Goal: Task Accomplishment & Management: Complete application form

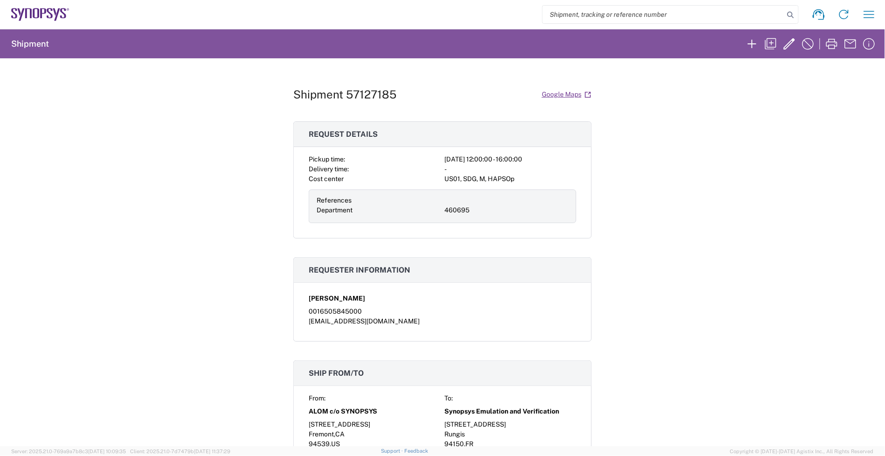
click at [283, 101] on div "Shipment 57127185 Google Maps Request details Pickup time: [DATE] 12:00:00 - 16…" at bounding box center [442, 252] width 885 height 388
click at [36, 5] on agx-form-navbar "Shipment request Shipment tracking Employee non-product shipment request My shi…" at bounding box center [442, 14] width 885 height 29
click at [42, 14] on icon at bounding box center [43, 13] width 6 height 10
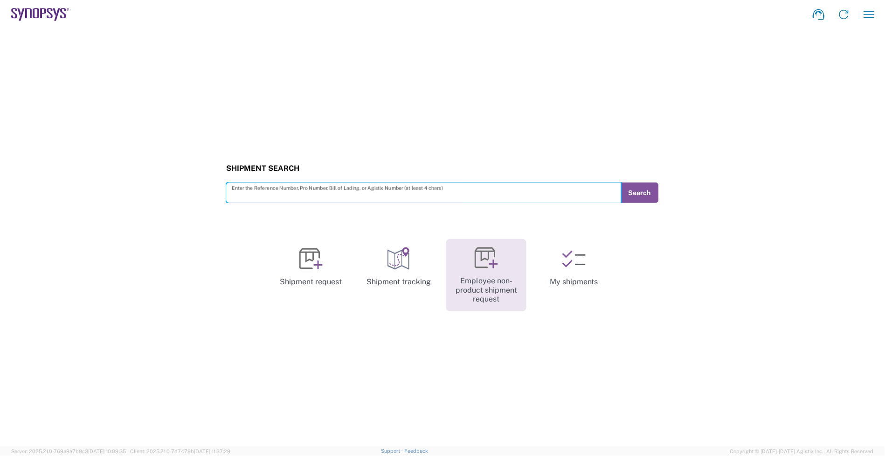
click at [479, 262] on icon at bounding box center [486, 257] width 23 height 23
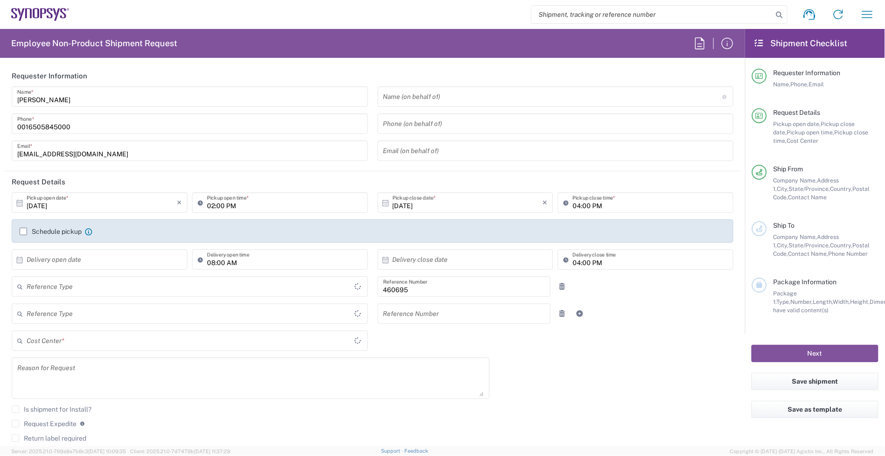
type input "United States"
type input "Department"
type input "Delivered at Place"
type input "US01, SDG, M, HAPSOp 460695"
type input "California"
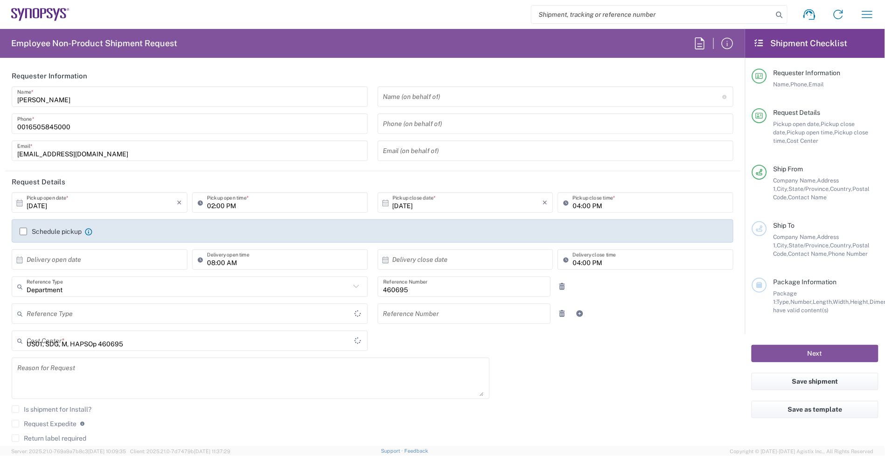
type input "United States"
type input "Headquarters USSV"
click at [111, 187] on header "Request Details" at bounding box center [373, 181] width 736 height 21
click at [116, 210] on input "10/14/2025" at bounding box center [102, 202] width 150 height 16
click at [127, 278] on span "17" at bounding box center [127, 274] width 14 height 13
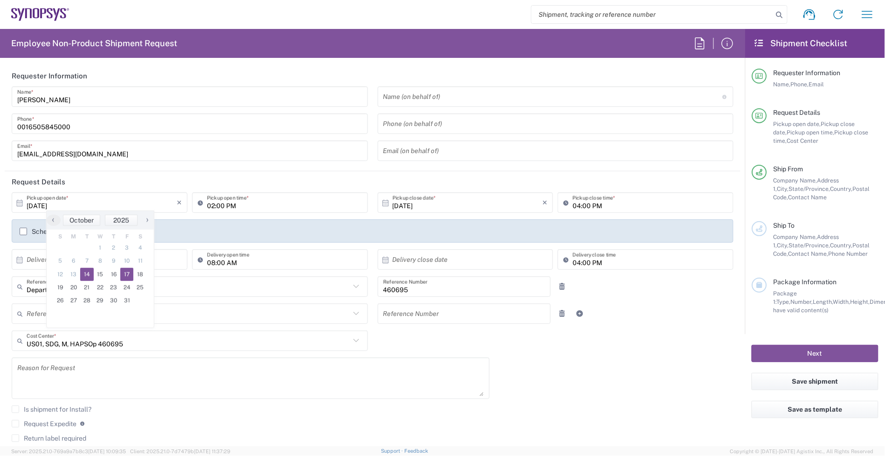
type input "10/17/2025"
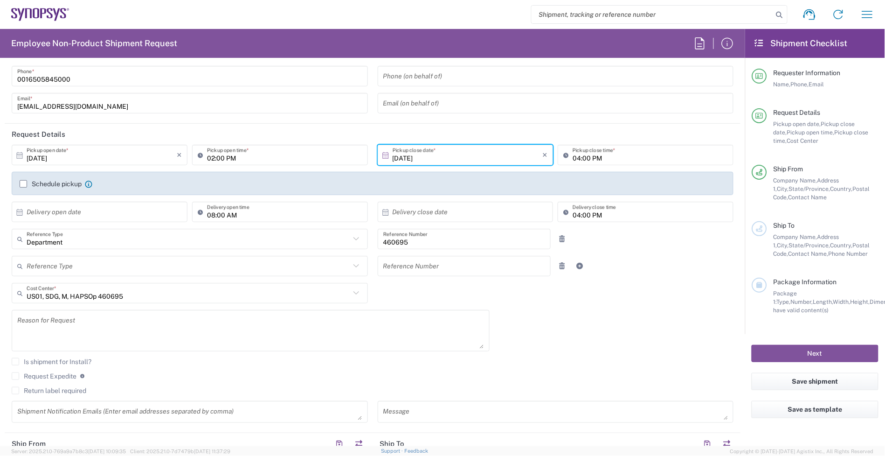
scroll to position [117, 0]
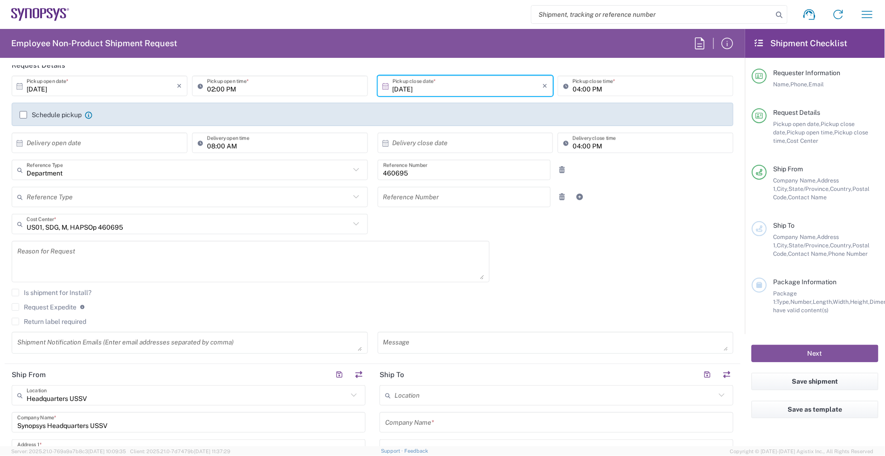
click at [98, 253] on textarea at bounding box center [250, 261] width 467 height 36
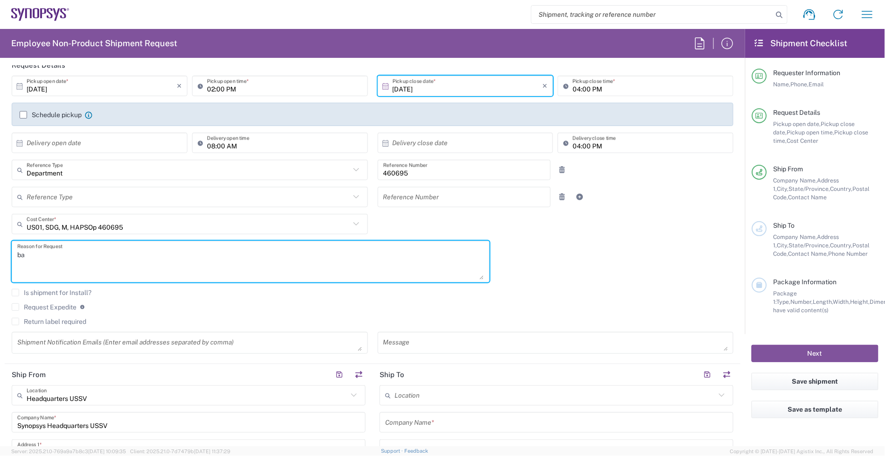
type textarea "b"
paste textarea "ZH computing"
drag, startPoint x: 76, startPoint y: 252, endPoint x: -58, endPoint y: 246, distance: 134.0
click at [0, 246] on html "Shipment request Shipment tracking Employee non-product shipment request My shi…" at bounding box center [442, 228] width 885 height 456
type textarea "Backfill for ZH computing"
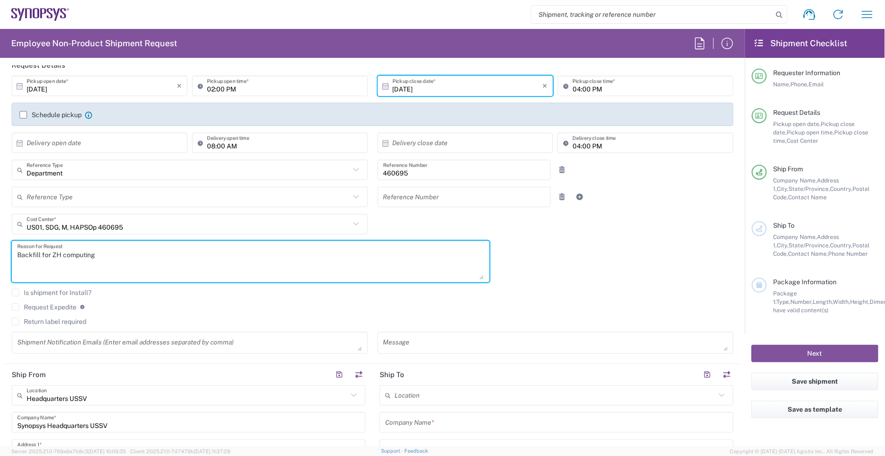
click at [437, 336] on textarea at bounding box center [555, 342] width 345 height 16
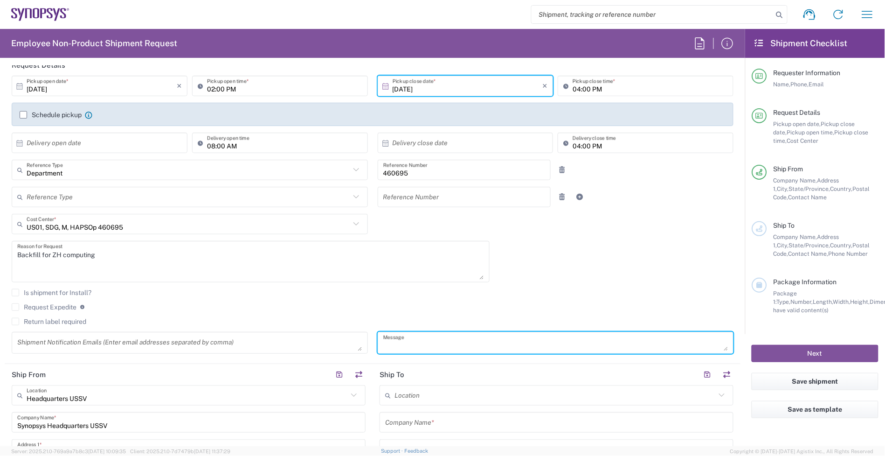
paste textarea "Backfill for ZH computing"
type textarea "Backfill for ZH computing"
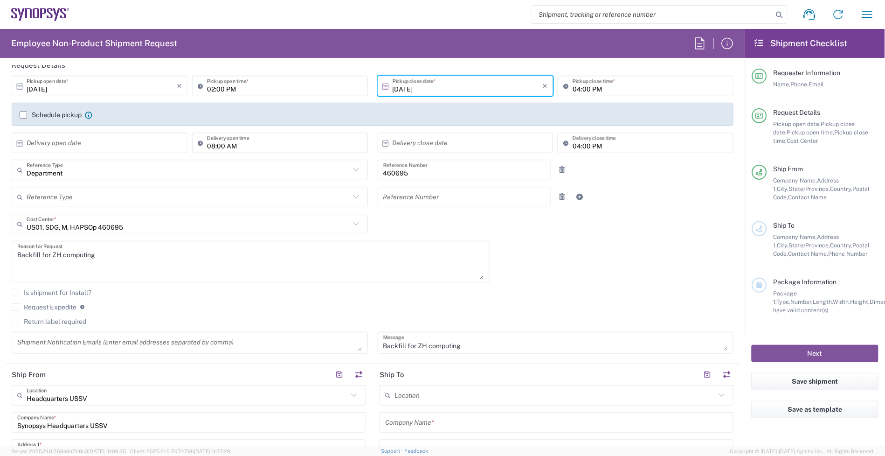
click at [52, 16] on icon at bounding box center [50, 13] width 6 height 10
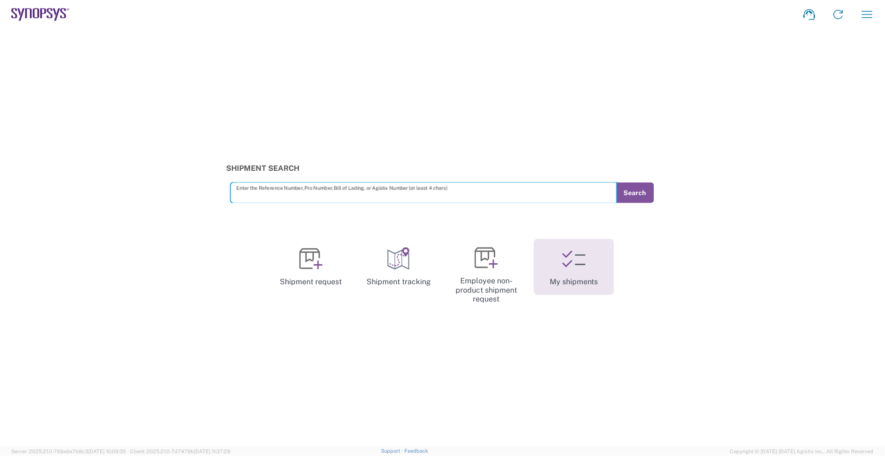
click at [573, 267] on icon at bounding box center [573, 258] width 23 height 23
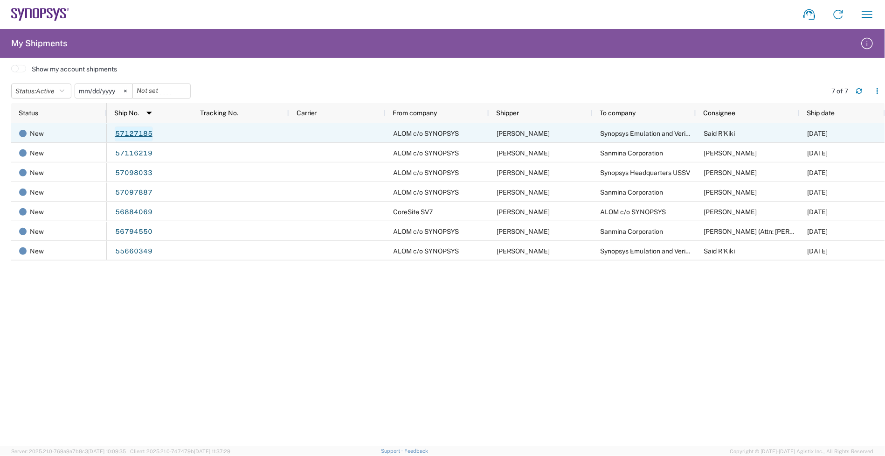
click at [125, 128] on link "57127185" at bounding box center [134, 133] width 38 height 15
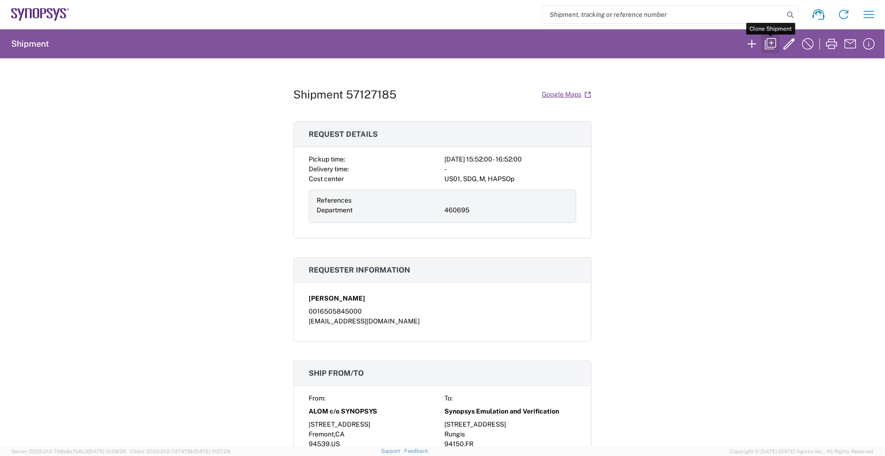
click at [767, 49] on icon "button" at bounding box center [771, 43] width 15 height 15
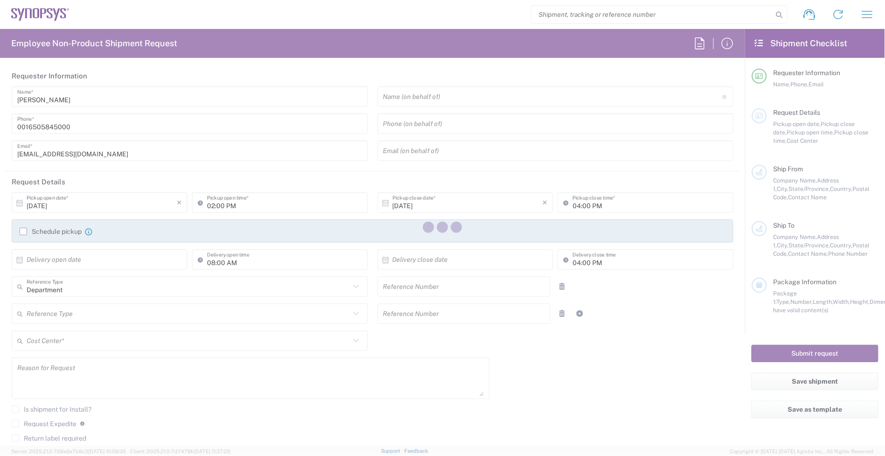
type input "03:52 PM"
type input "04:52 PM"
type input "05:00 PM"
type input "460695"
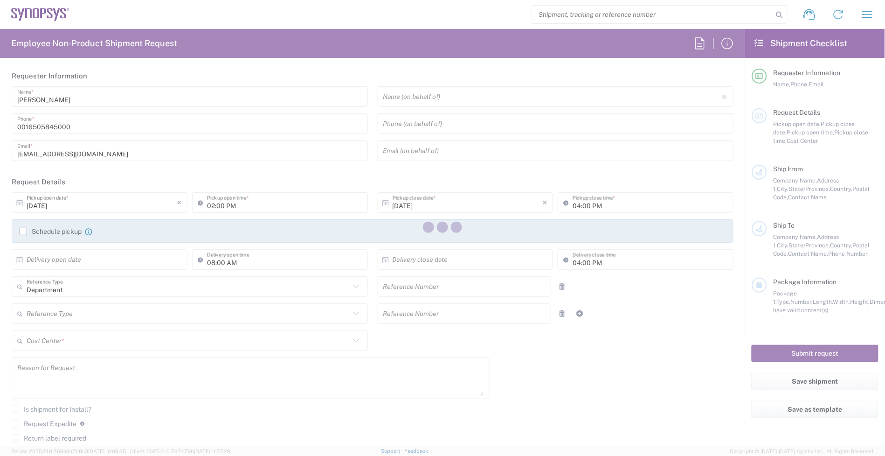
type textarea "Transfer to FR65... Replacing ICO 7000006759 To support Zhihe Xingyi Technology…"
type textarea "shipping@synopsys.com, inventory-team@synopsys.com, jerryd@synopsys.com, dguisy…"
type textarea "Transfer to FR65... Replacing ICO 7000006759 To support Zhihe Xingyi Technology…"
type input "ALOM c/o SYNOPSYS"
type input "[STREET_ADDRESS]"
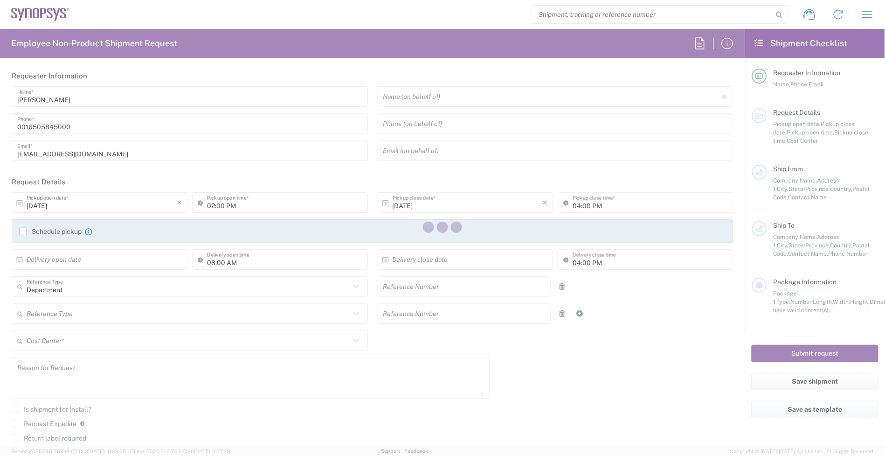
type input "Fremont"
type input "California"
type input "94539"
type input "Nirali Trivedi"
type input "4086498039"
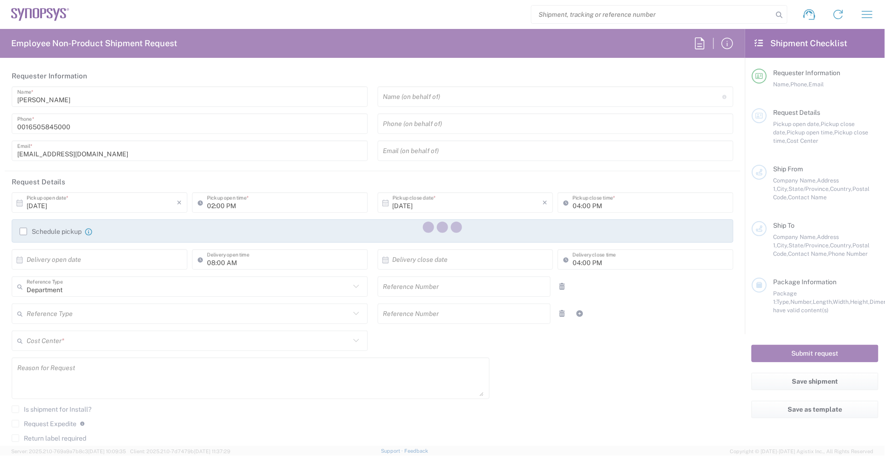
type input "synopsyssupport@alom.com"
type input "Synopsys Emulation and Verification"
type input "[STREET_ADDRESS]"
type input "Rungis"
type input "France"
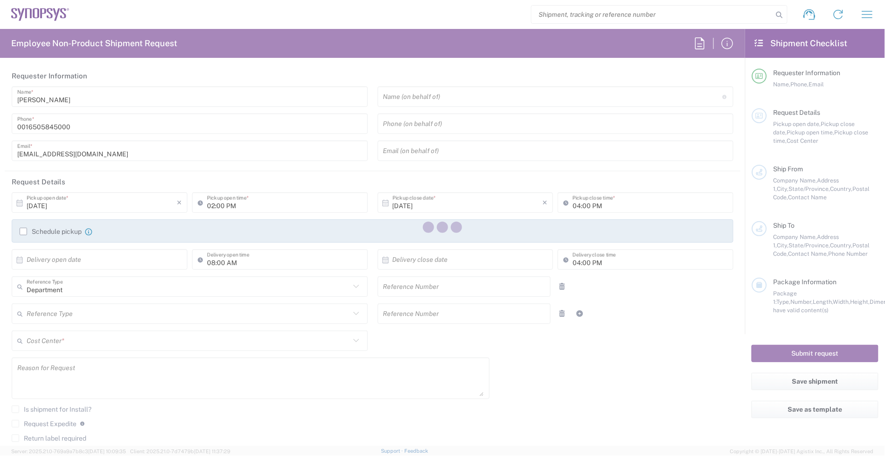
type input "94150"
type input "Said R'Kiki"
type input "33189961070"
type input "said@synopsys.com"
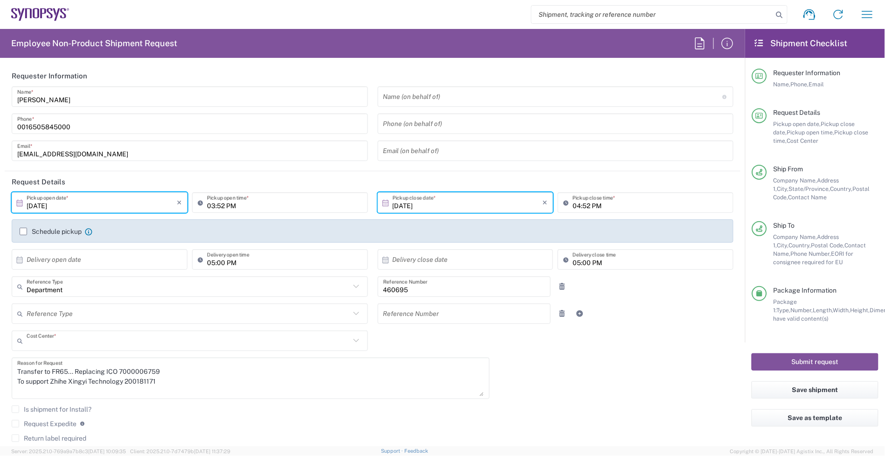
type input "US01, SDG, M, HAPSOp 460695"
type input "Your Packaging"
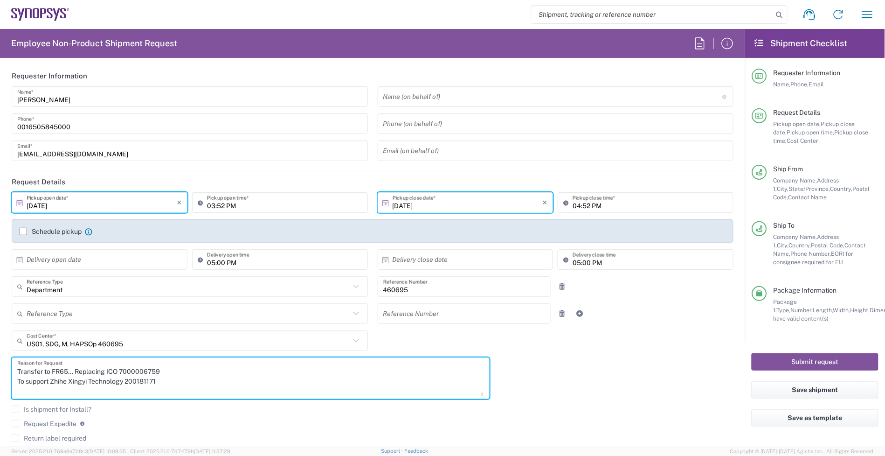
drag, startPoint x: 176, startPoint y: 382, endPoint x: 13, endPoint y: 365, distance: 164.5
click at [13, 365] on div "Transfer to FR65... Replacing ICO 7000006759 To support Zhihe Xingyi Technology…" at bounding box center [251, 378] width 478 height 42
click at [119, 393] on textarea "Transfer to FR65... Replacing ICO 7000006759 To support Zhihe Xingyi Technology…" at bounding box center [250, 378] width 467 height 36
click at [89, 393] on textarea "Transfer to FR65... Replacing ICO 7000006759 To support Zhihe Xingyi Technology…" at bounding box center [250, 378] width 467 height 36
drag, startPoint x: 174, startPoint y: 368, endPoint x: 6, endPoint y: 368, distance: 167.4
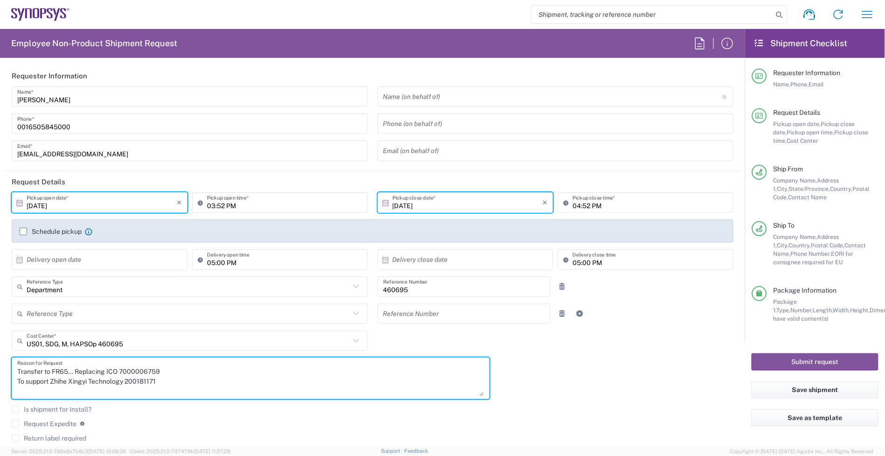
click at [7, 368] on div "Transfer to FR65... Replacing ICO 7000006759 To support Zhihe Xingyi Technology…" at bounding box center [251, 381] width 488 height 48
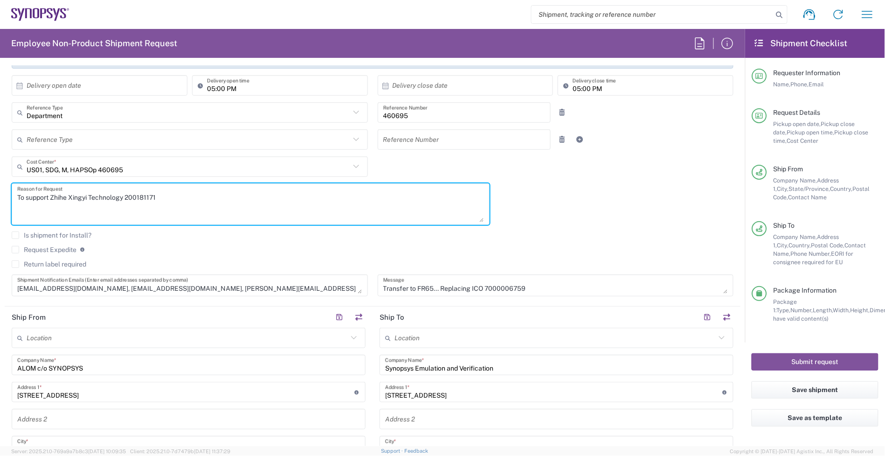
scroll to position [175, 0]
type textarea "To support Zhihe Xingyi Technology 200181171"
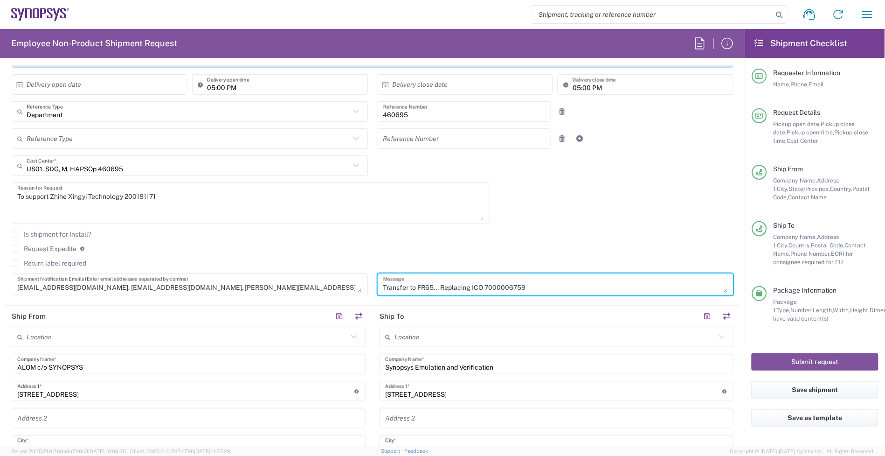
scroll to position [0, 0]
drag, startPoint x: 391, startPoint y: 287, endPoint x: 280, endPoint y: 285, distance: 110.6
click at [280, 285] on div "10/14/2025 × Pickup open date * Cancel Apply 03:52 PM Pickup open time * 10/14/…" at bounding box center [373, 159] width 732 height 285
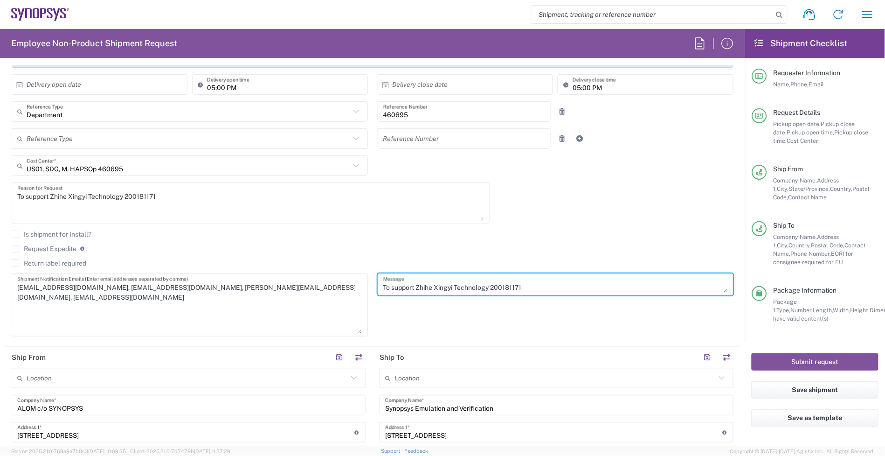
drag, startPoint x: 357, startPoint y: 288, endPoint x: 351, endPoint y: 329, distance: 42.0
click at [351, 329] on textarea "shipping@synopsys.com, inventory-team@synopsys.com, jerryd@synopsys.com, dguisy…" at bounding box center [189, 304] width 345 height 57
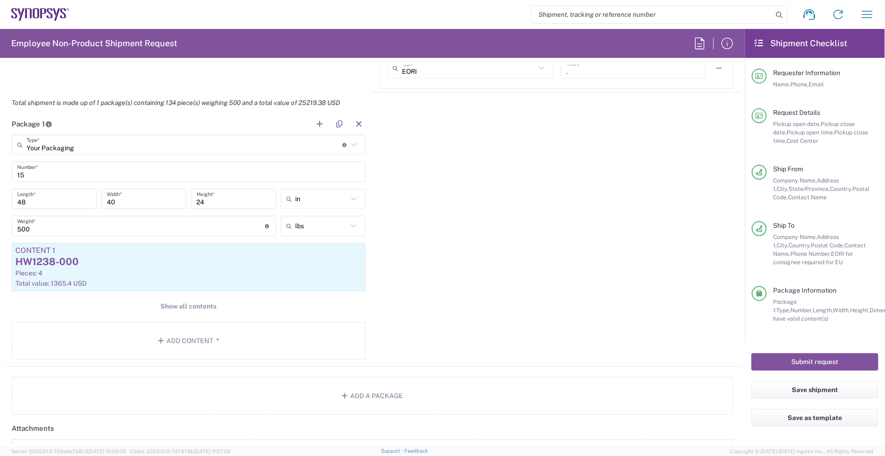
scroll to position [875, 0]
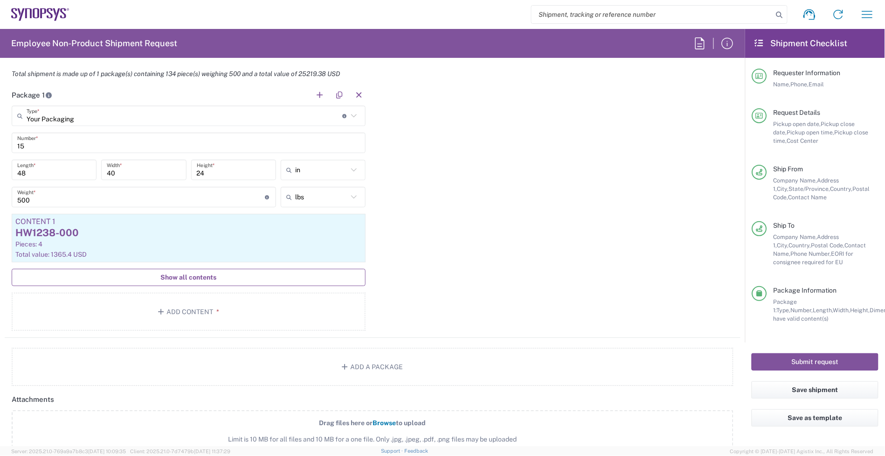
type textarea "To support Zhihe Xingyi Technology 200181171"
click at [221, 278] on button "Show all contents" at bounding box center [189, 277] width 354 height 17
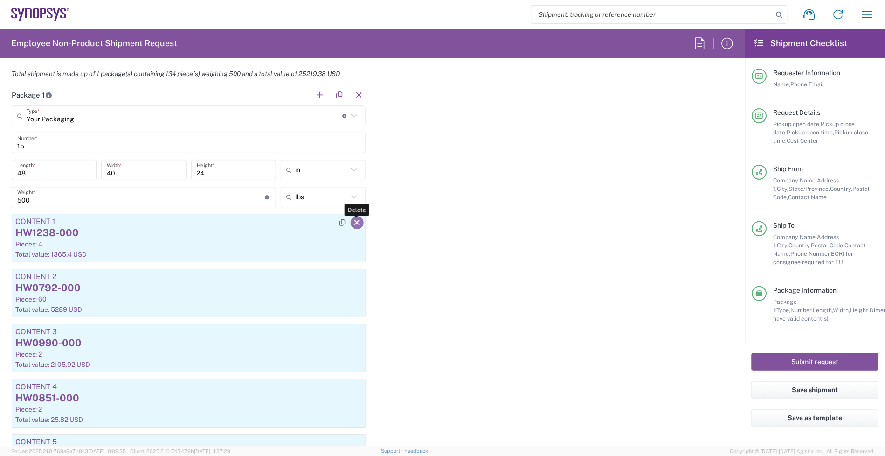
click at [355, 227] on button "button" at bounding box center [357, 222] width 13 height 13
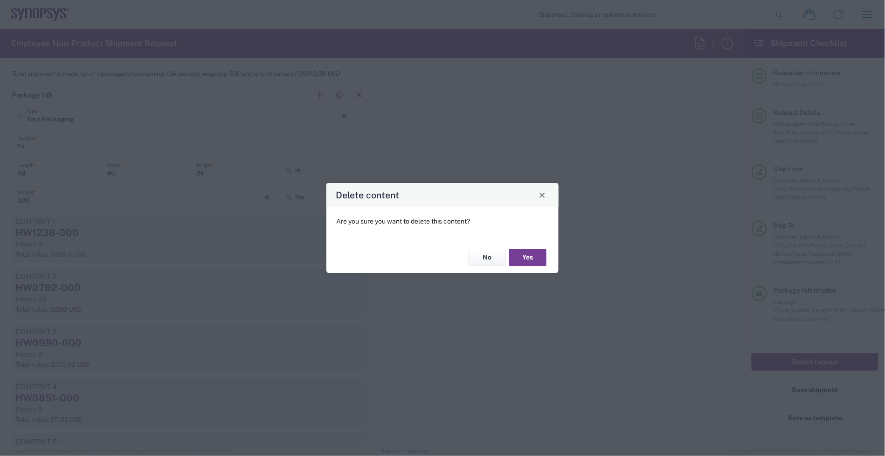
click at [535, 252] on button "Yes" at bounding box center [527, 257] width 37 height 17
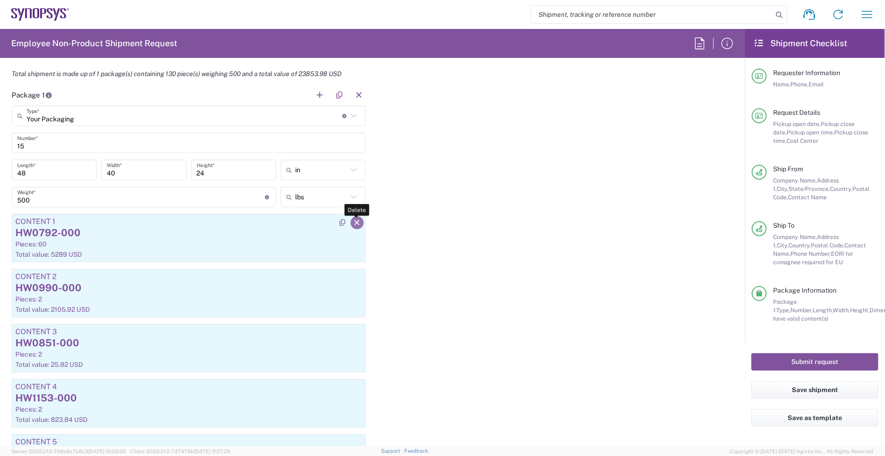
click at [353, 222] on icon "button" at bounding box center [357, 222] width 8 height 7
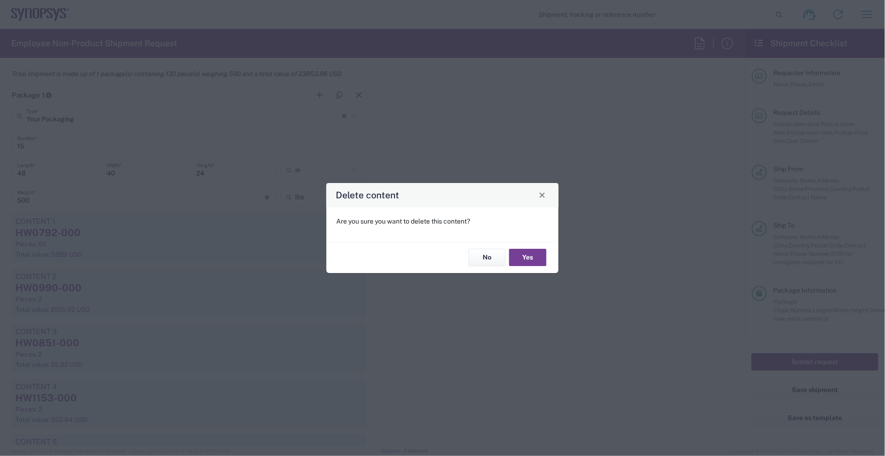
click at [528, 254] on button "Yes" at bounding box center [527, 257] width 37 height 17
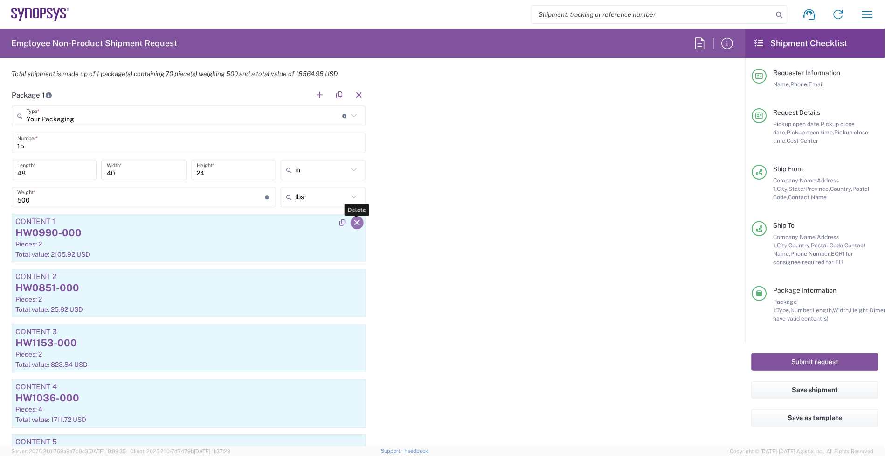
click at [355, 225] on icon "button" at bounding box center [357, 222] width 8 height 7
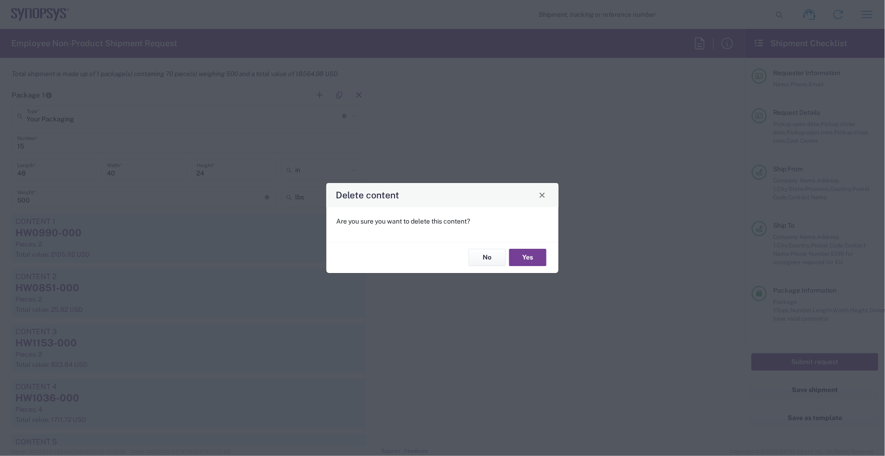
click at [516, 260] on button "Yes" at bounding box center [527, 257] width 37 height 17
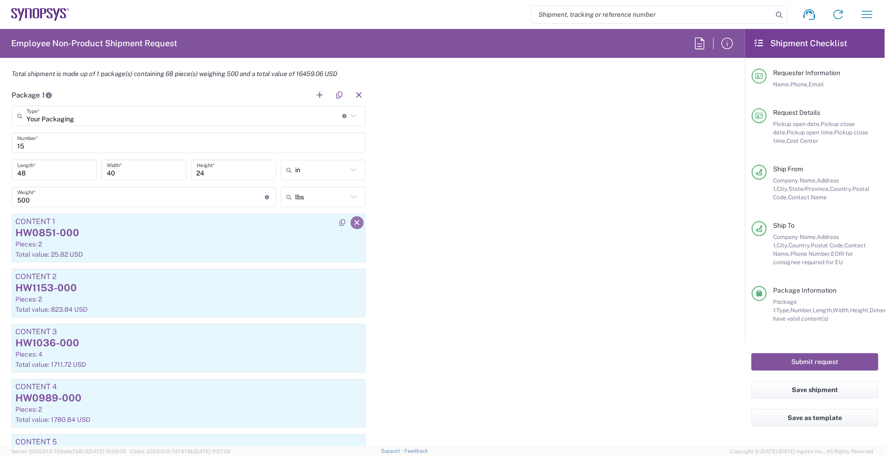
click at [353, 229] on button "button" at bounding box center [357, 222] width 13 height 13
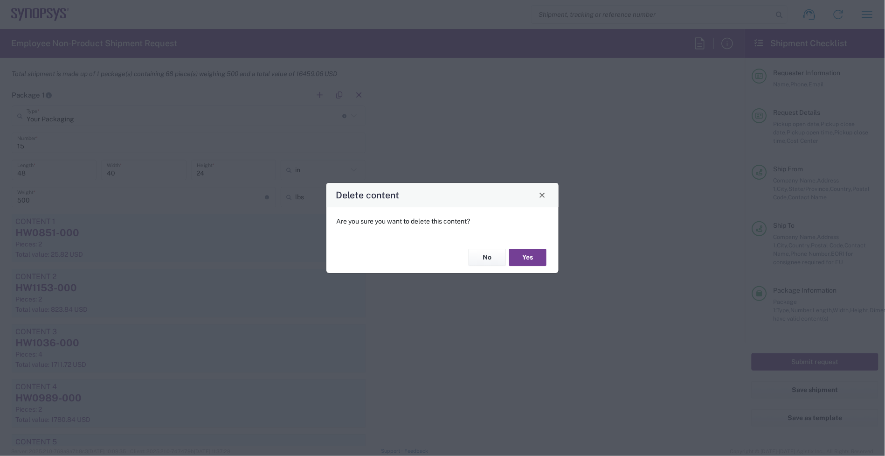
click at [511, 252] on button "Yes" at bounding box center [527, 257] width 37 height 17
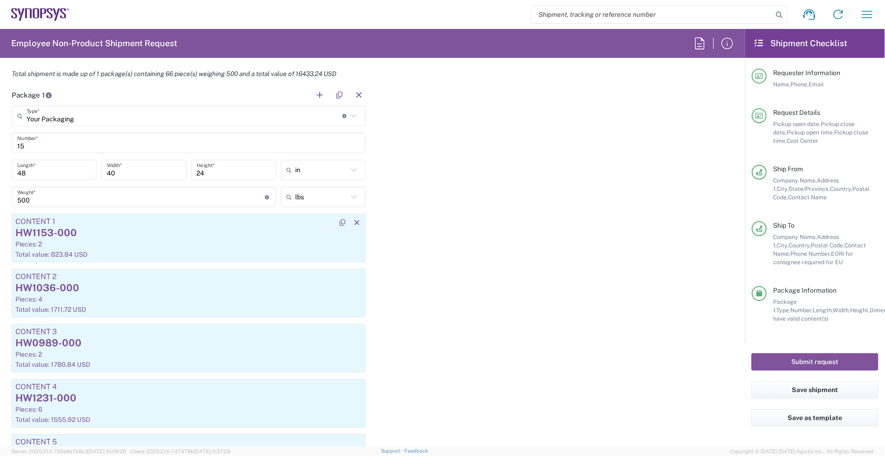
click at [351, 231] on div "HW1153-000" at bounding box center [188, 233] width 347 height 14
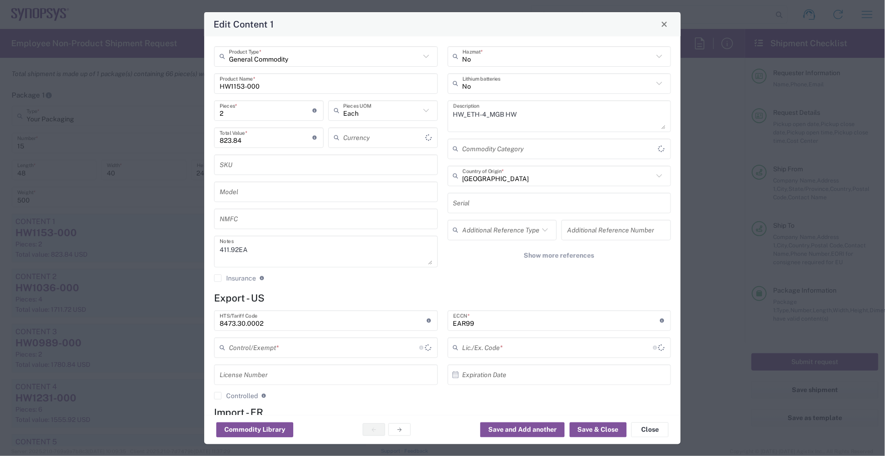
type input "US Dollar"
type input "BIS"
type input "NLR - No License Required"
click at [654, 422] on button "Close" at bounding box center [650, 429] width 37 height 15
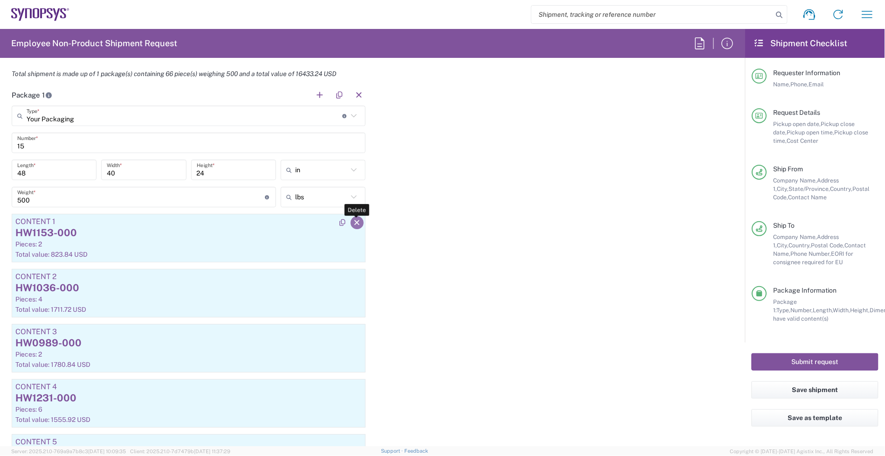
click at [353, 224] on icon "button" at bounding box center [357, 222] width 8 height 7
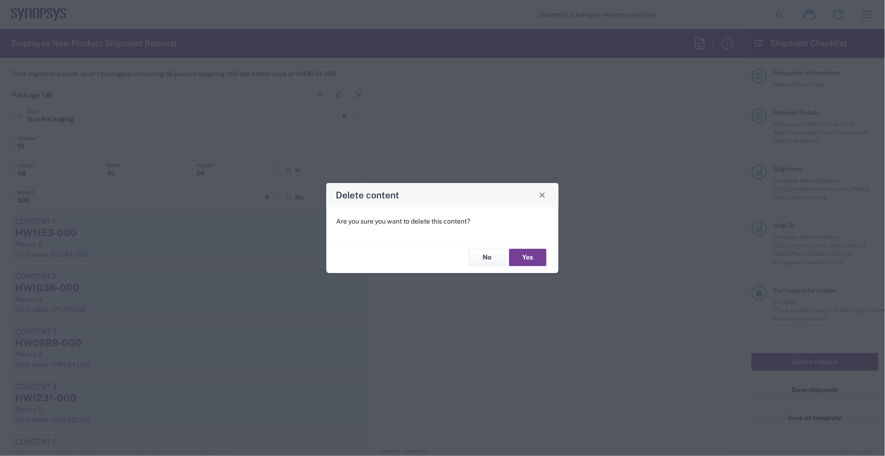
click at [527, 261] on button "Yes" at bounding box center [527, 257] width 37 height 17
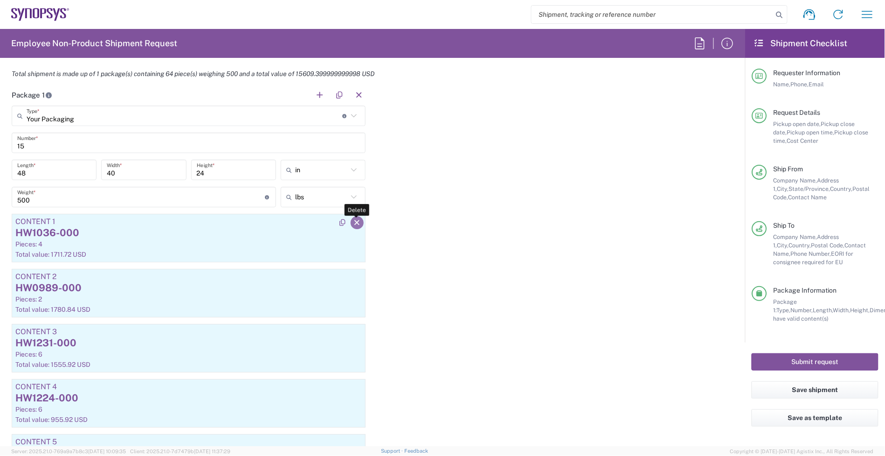
click at [353, 224] on icon "button" at bounding box center [357, 222] width 8 height 7
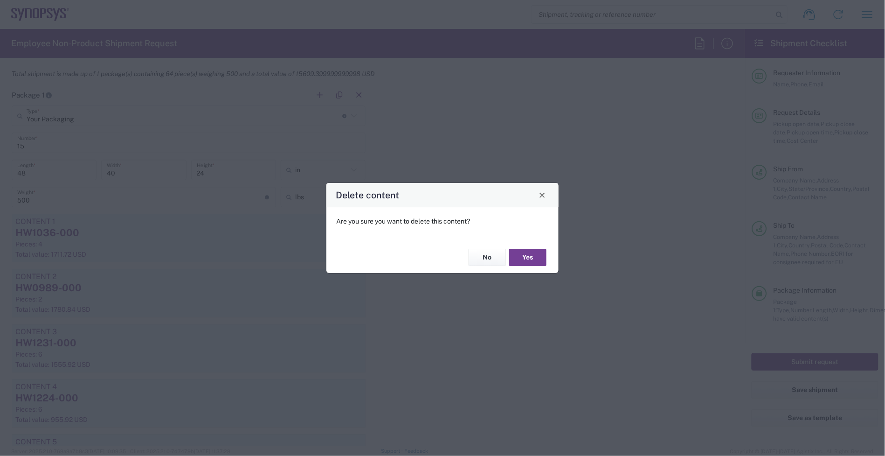
click at [526, 250] on button "Yes" at bounding box center [527, 257] width 37 height 17
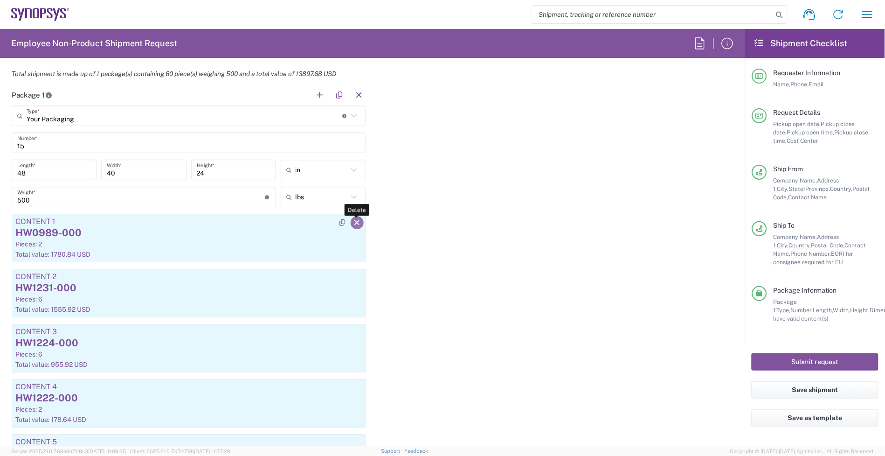
click at [353, 220] on icon "button" at bounding box center [357, 222] width 8 height 7
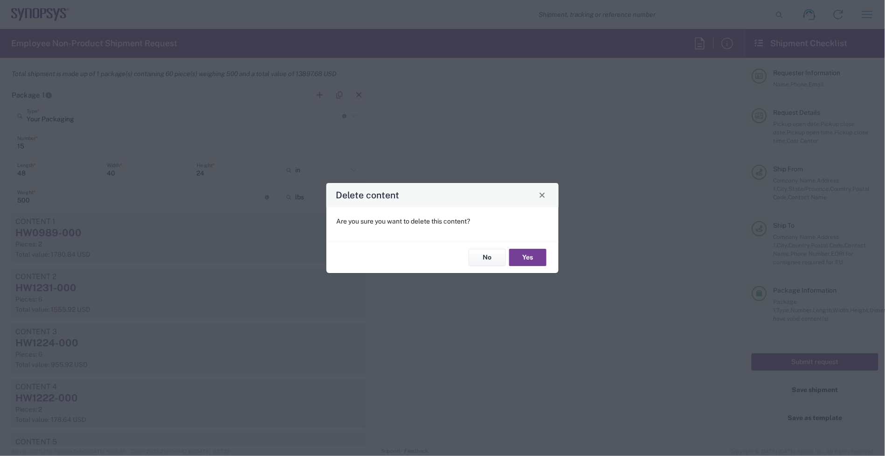
click at [532, 255] on button "Yes" at bounding box center [527, 257] width 37 height 17
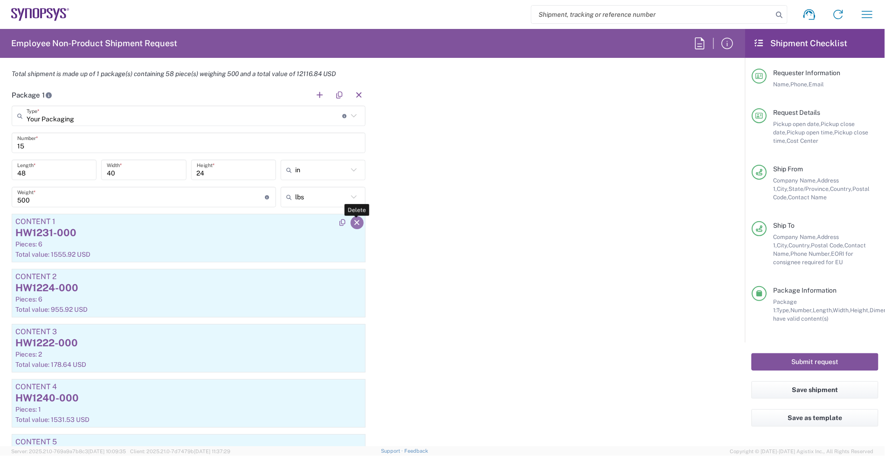
click at [357, 223] on button "button" at bounding box center [357, 222] width 13 height 13
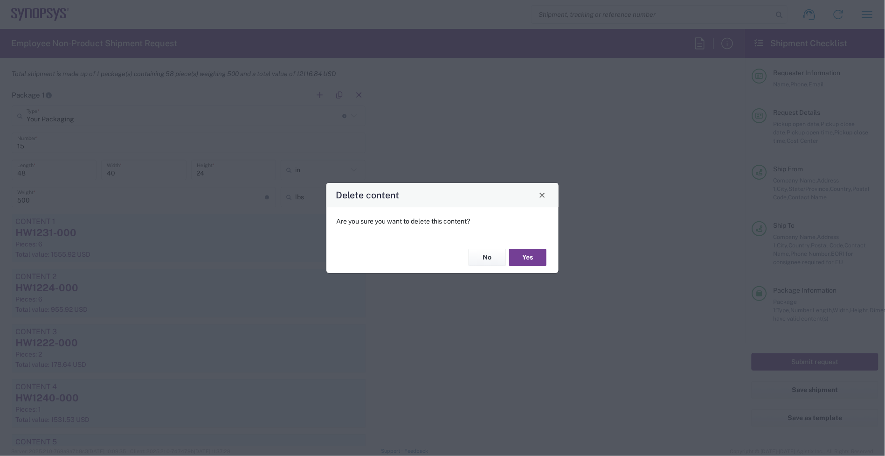
click at [528, 260] on button "Yes" at bounding box center [527, 257] width 37 height 17
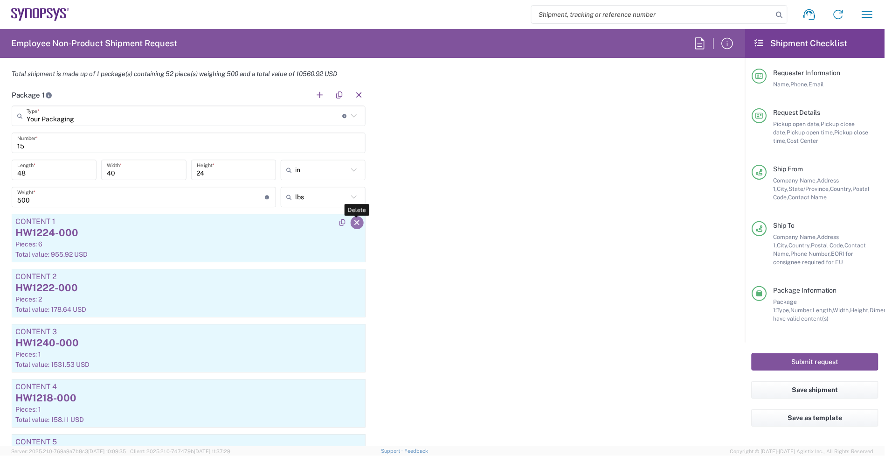
click at [353, 226] on button "button" at bounding box center [357, 222] width 13 height 13
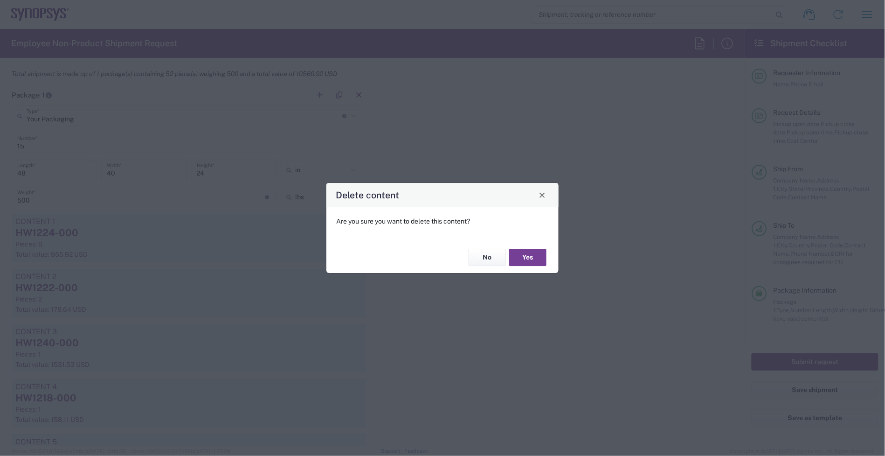
click at [531, 253] on button "Yes" at bounding box center [527, 257] width 37 height 17
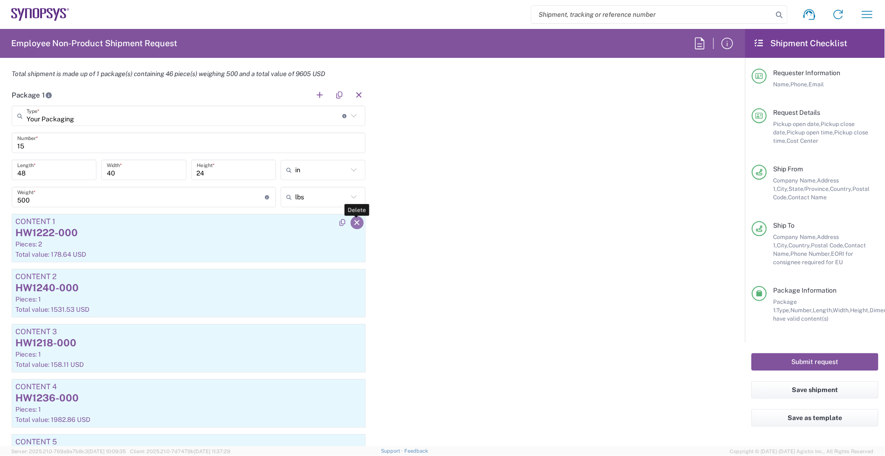
click at [354, 227] on button "button" at bounding box center [357, 222] width 13 height 13
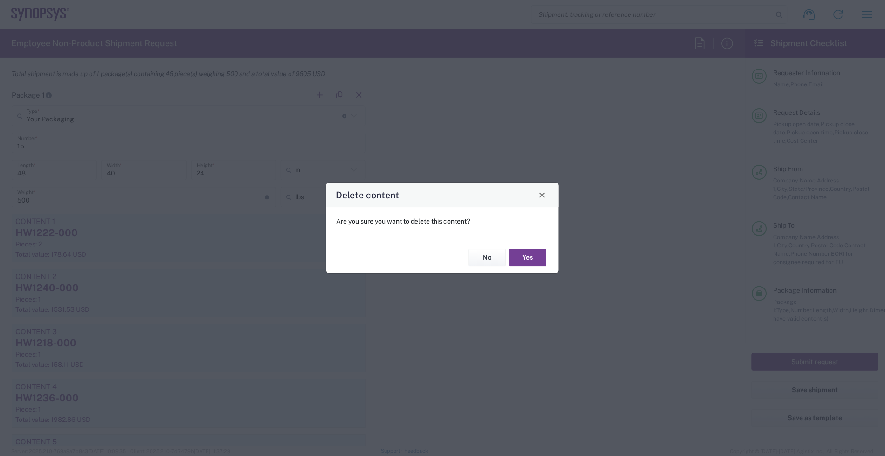
click at [525, 257] on button "Yes" at bounding box center [527, 257] width 37 height 17
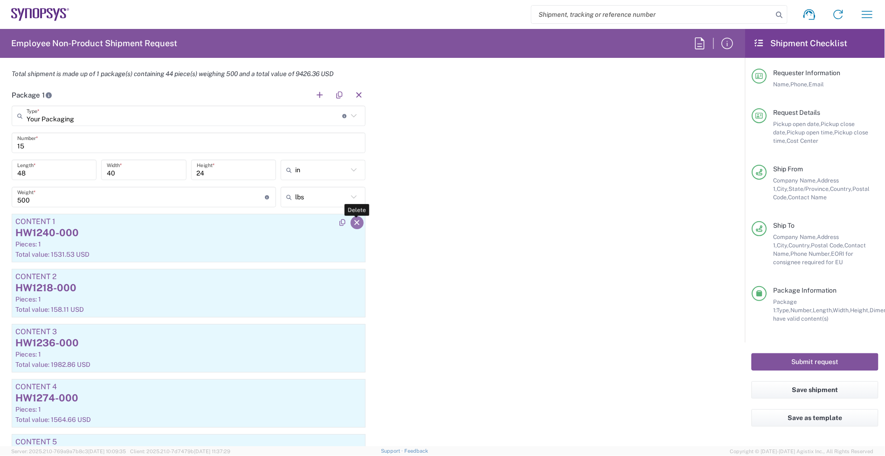
click at [355, 227] on button "button" at bounding box center [357, 222] width 13 height 13
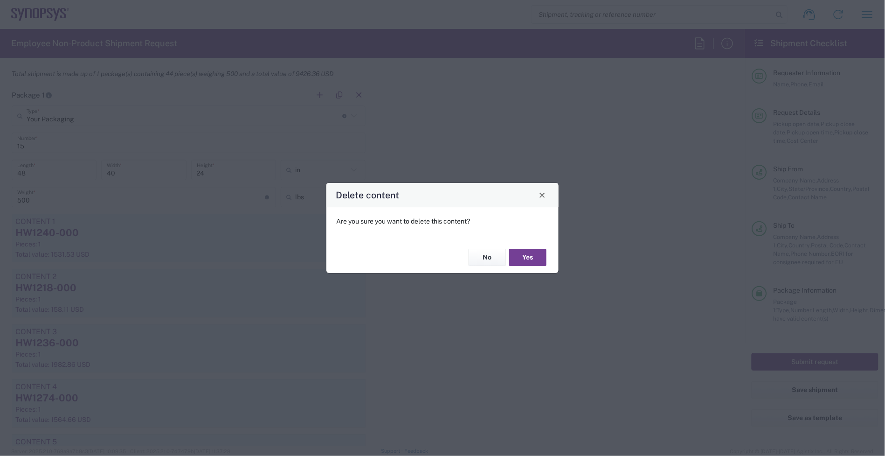
click at [535, 262] on button "Yes" at bounding box center [527, 257] width 37 height 17
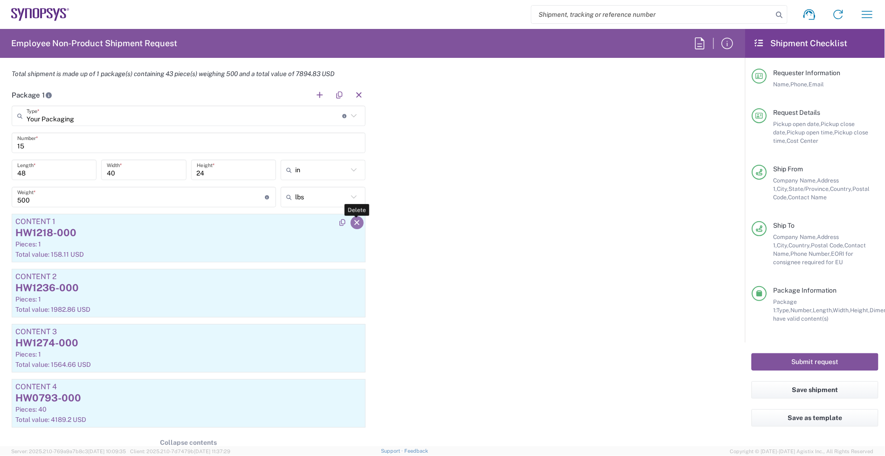
click at [353, 222] on icon "button" at bounding box center [357, 222] width 8 height 7
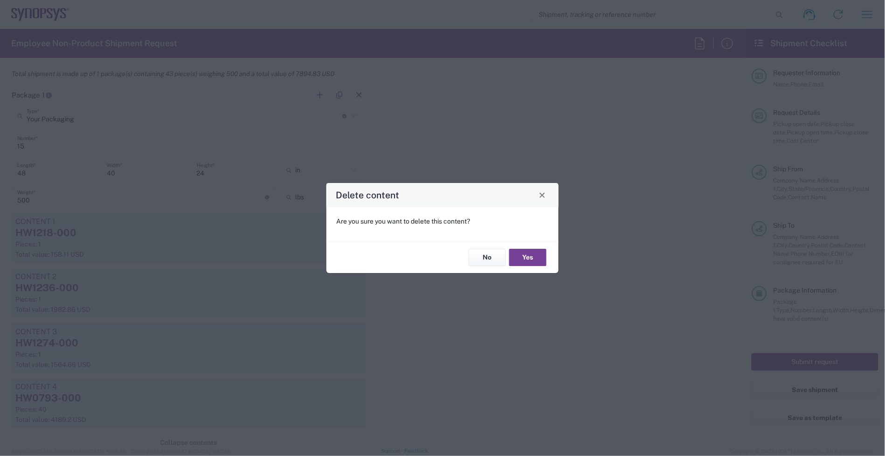
click at [519, 257] on button "Yes" at bounding box center [527, 257] width 37 height 17
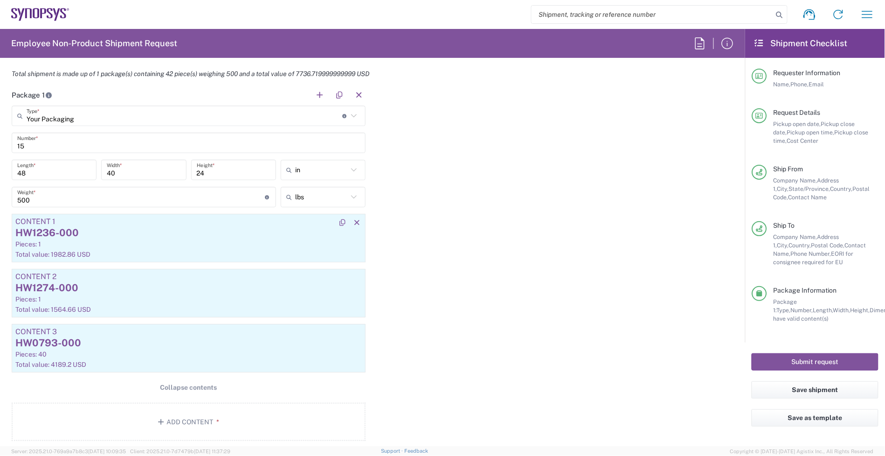
click at [356, 229] on div at bounding box center [350, 221] width 29 height 15
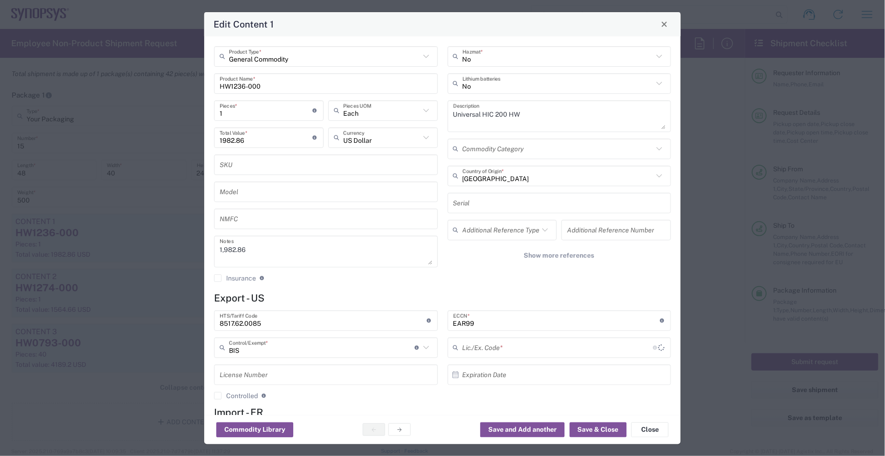
type input "NLR - No License Required"
click at [639, 430] on button "Close" at bounding box center [650, 429] width 37 height 15
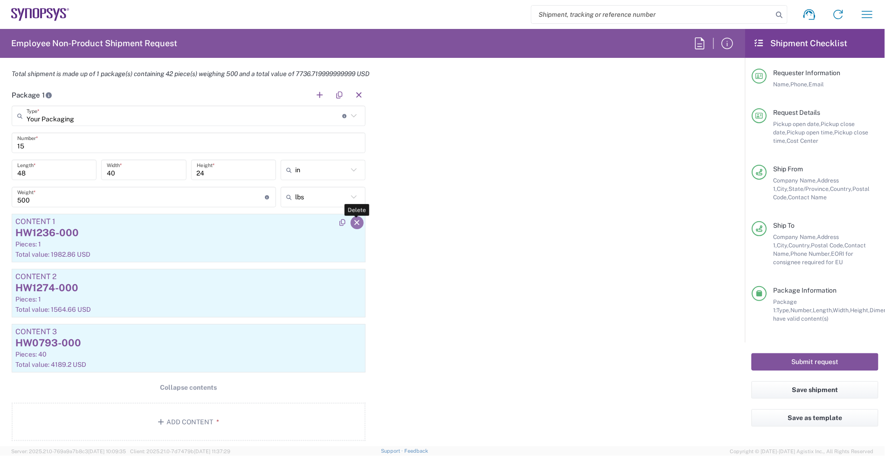
click at [353, 222] on icon "button" at bounding box center [357, 222] width 8 height 7
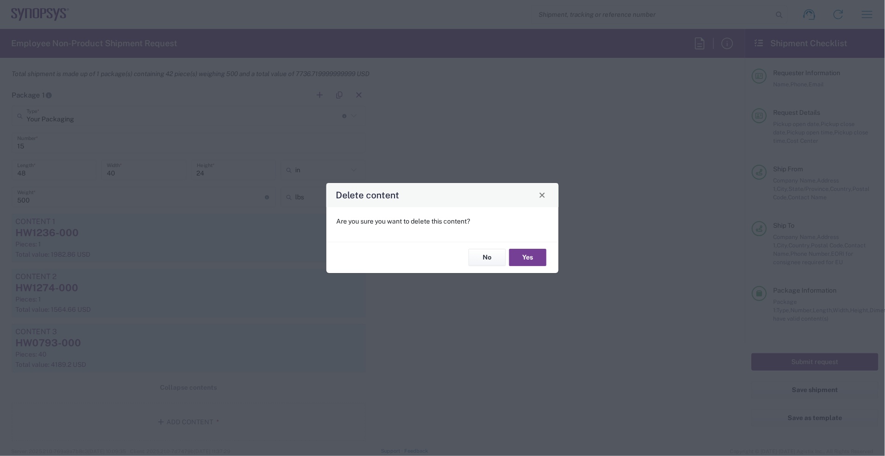
click at [523, 258] on button "Yes" at bounding box center [527, 257] width 37 height 17
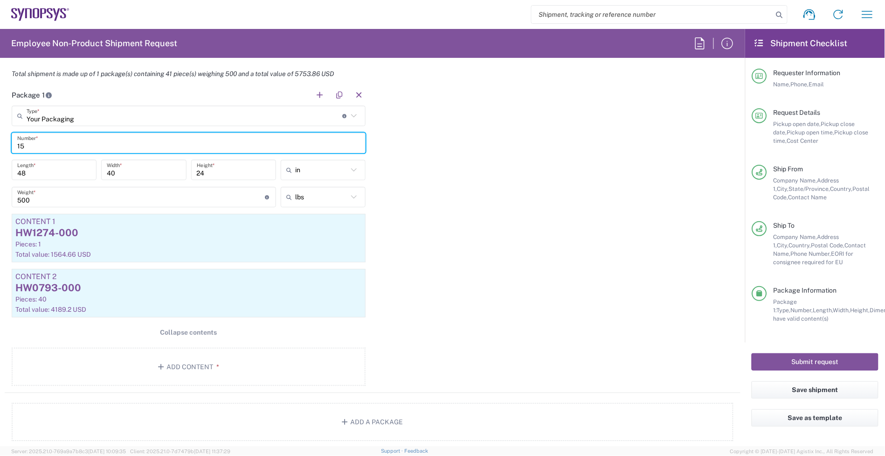
drag, startPoint x: 77, startPoint y: 143, endPoint x: -8, endPoint y: 142, distance: 84.9
click at [0, 142] on html "Shipment request Shipment tracking Employee non-product shipment request My shi…" at bounding box center [442, 228] width 885 height 456
type input "2"
click at [52, 202] on input "500" at bounding box center [141, 197] width 248 height 16
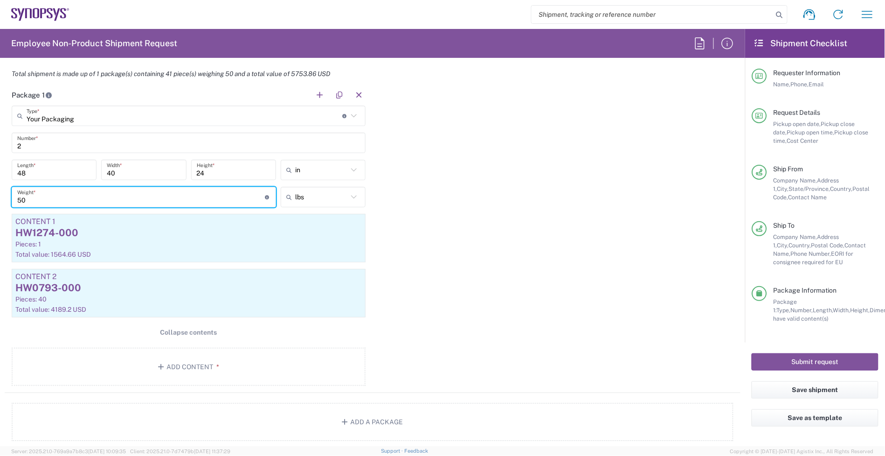
type input "50"
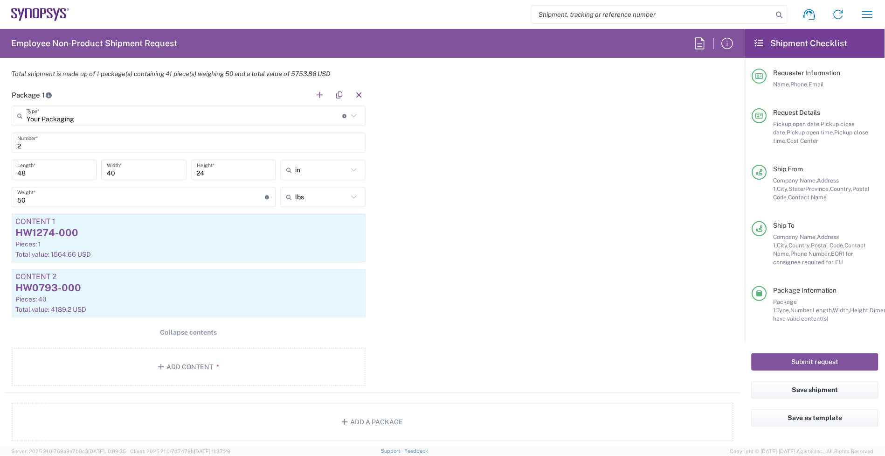
click at [598, 322] on div "Package 1 Your Packaging Type * Material used to package goods Your Packaging B…" at bounding box center [373, 238] width 736 height 308
drag, startPoint x: 495, startPoint y: 269, endPoint x: 389, endPoint y: 264, distance: 106.9
click at [495, 269] on div "Package 1 Your Packaging Type * Material used to package goods Your Packaging B…" at bounding box center [373, 238] width 736 height 308
click at [140, 231] on div "HW1274-000" at bounding box center [188, 233] width 347 height 14
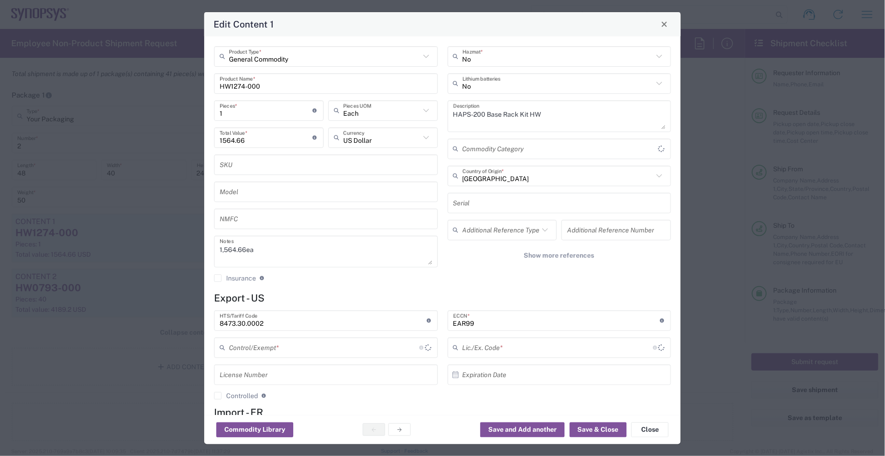
type input "BIS"
type input "NLR - No License Required"
click at [302, 84] on input "HW1274-000" at bounding box center [326, 83] width 213 height 16
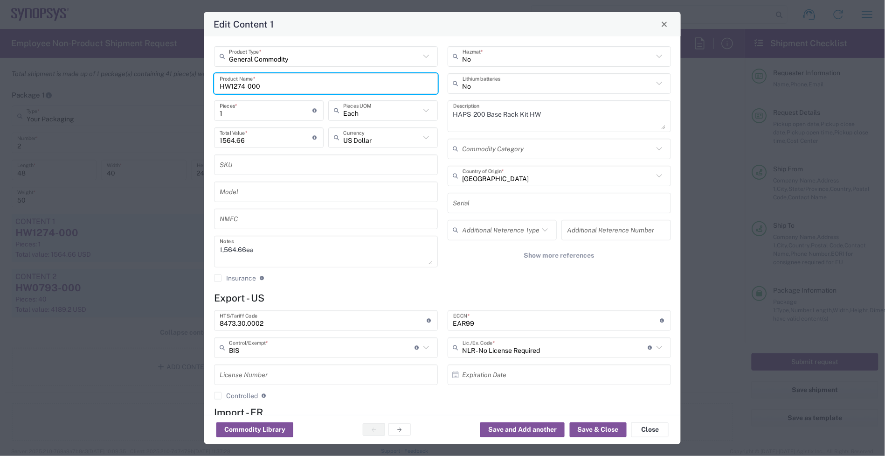
drag, startPoint x: 292, startPoint y: 83, endPoint x: 155, endPoint y: 81, distance: 137.6
click at [155, 81] on div "Edit Content 1 General Commodity Product Type * HW1274-000 Product Name * 1 Pie…" at bounding box center [442, 228] width 885 height 456
paste input "0889"
type input "HW0889-000"
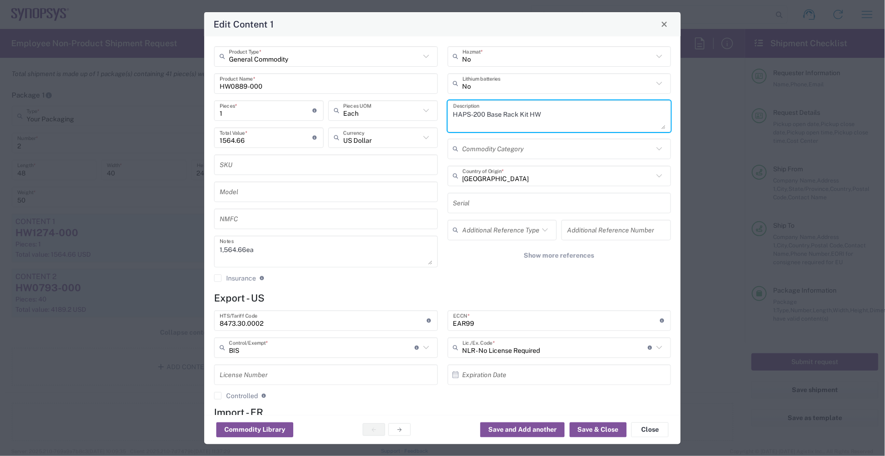
drag, startPoint x: 565, startPoint y: 121, endPoint x: 399, endPoint y: 118, distance: 166.1
click at [399, 118] on div "General Commodity Product Type * HW0889-000 Product Name * 1 Pieces * Number of…" at bounding box center [442, 167] width 467 height 243
paste textarea "W SA2 Accessories ZS4 Connector"
type textarea "HW SA2 Accessories ZS4 Connector Kit HW"
click at [170, 242] on div "Edit Content 1 General Commodity Product Type * HW0889-000 Product Name * 1 Pie…" at bounding box center [442, 228] width 885 height 456
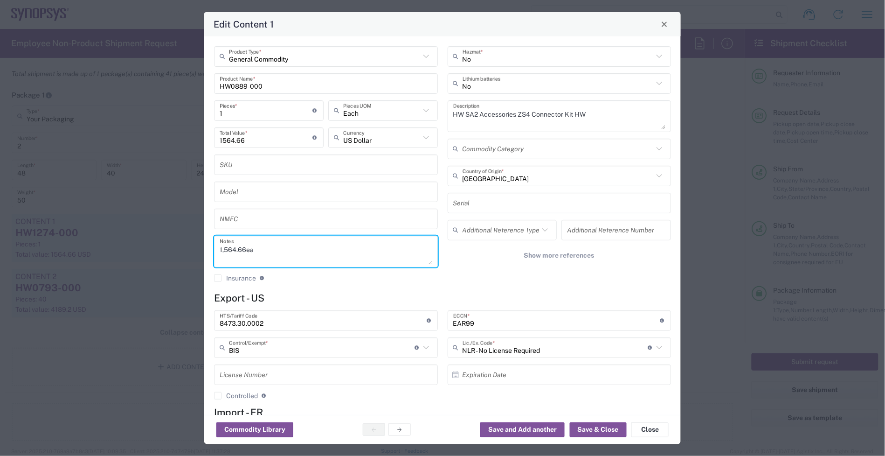
paste textarea "714.75"
type textarea "714.75"
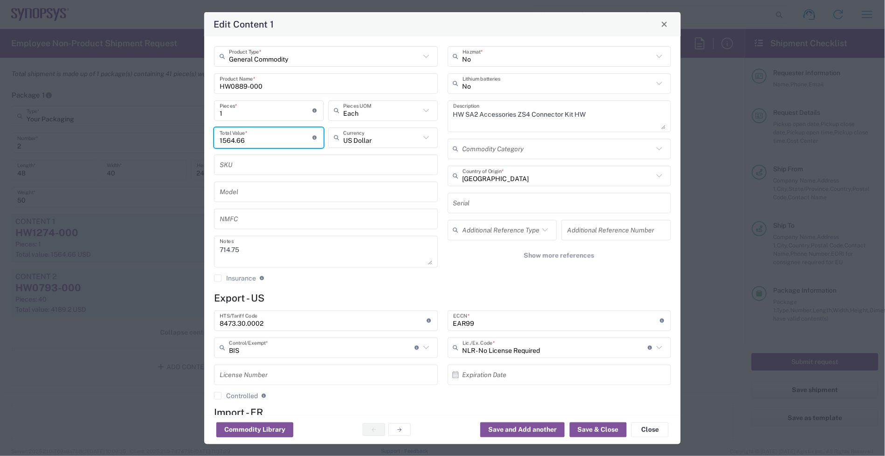
drag, startPoint x: 266, startPoint y: 136, endPoint x: 201, endPoint y: 142, distance: 65.6
click at [201, 142] on div "Edit Content 1 General Commodity Product Type * HW0889-000 Product Name * 1 Pie…" at bounding box center [442, 228] width 885 height 456
paste input "714.75"
type input "714.75"
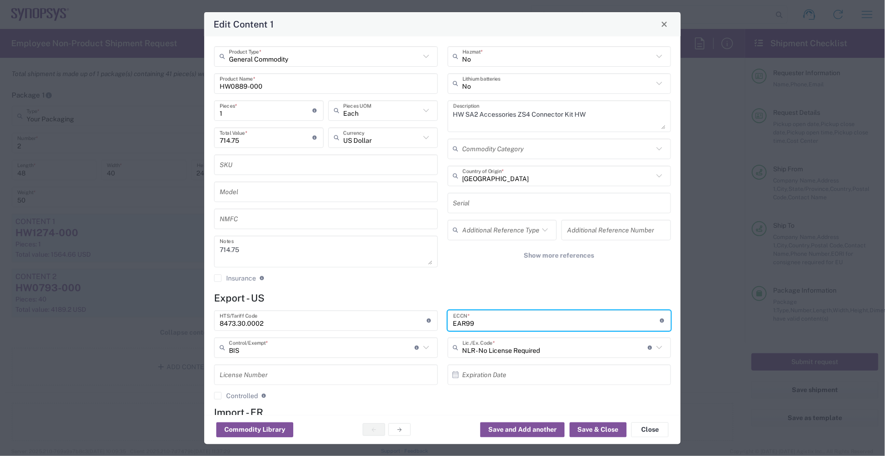
drag, startPoint x: 493, startPoint y: 322, endPoint x: 411, endPoint y: 325, distance: 82.1
click at [411, 325] on div "8473.30.0002 HTS/Tariff Code Obtain HTS from vendor if product is purchased. 10…" at bounding box center [442, 358] width 467 height 96
type input "3A991"
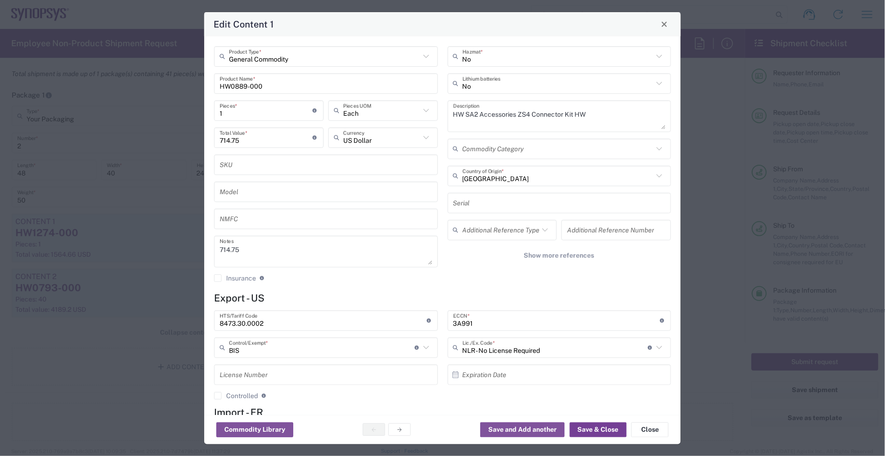
click at [604, 430] on button "Save & Close" at bounding box center [598, 429] width 57 height 15
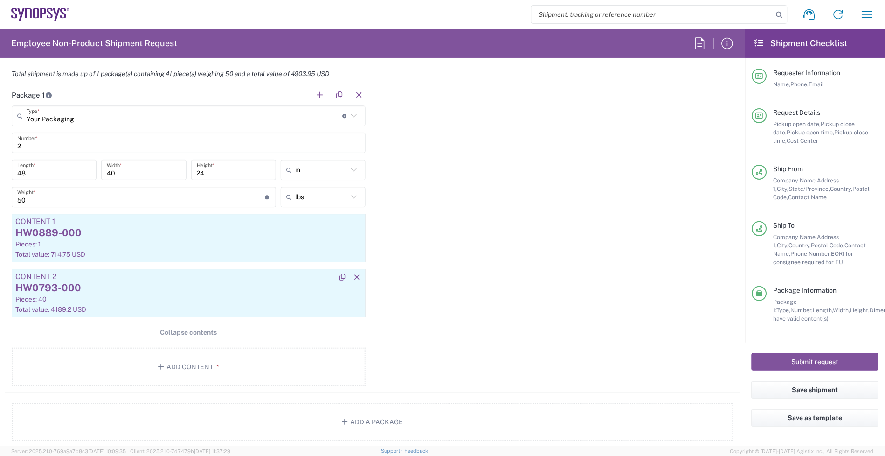
click at [213, 303] on div "Pieces: 40" at bounding box center [188, 299] width 347 height 8
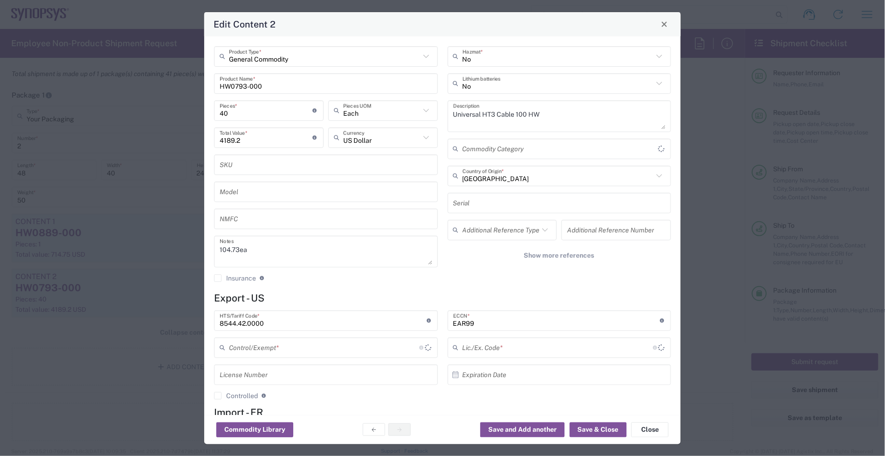
type input "BIS"
type input "NLR - No License Required"
click at [507, 308] on form "Export - US 8544.42.0000 HTS/Tariff Code * Obtain HTS from vendor if product is…" at bounding box center [442, 379] width 457 height 174
drag, startPoint x: 298, startPoint y: 91, endPoint x: 133, endPoint y: 90, distance: 164.6
click at [133, 90] on div "Edit Content 2 General Commodity Product Type * HW0793-000 Product Name * 40 Pi…" at bounding box center [442, 228] width 885 height 456
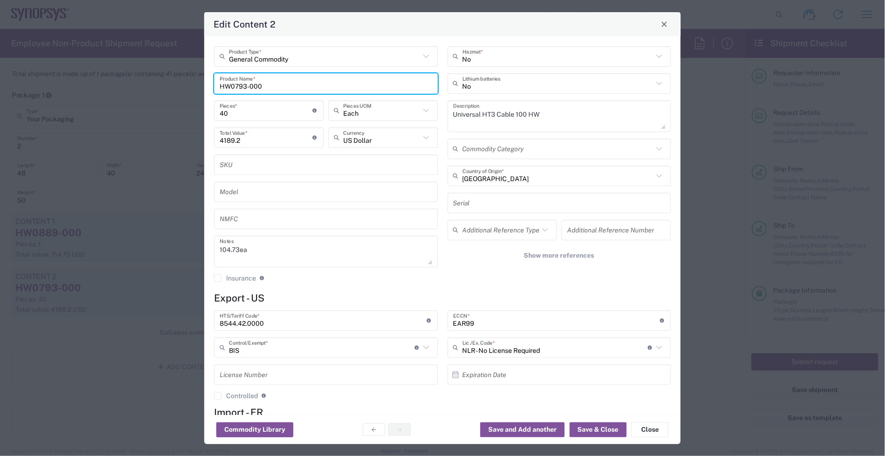
paste input "881"
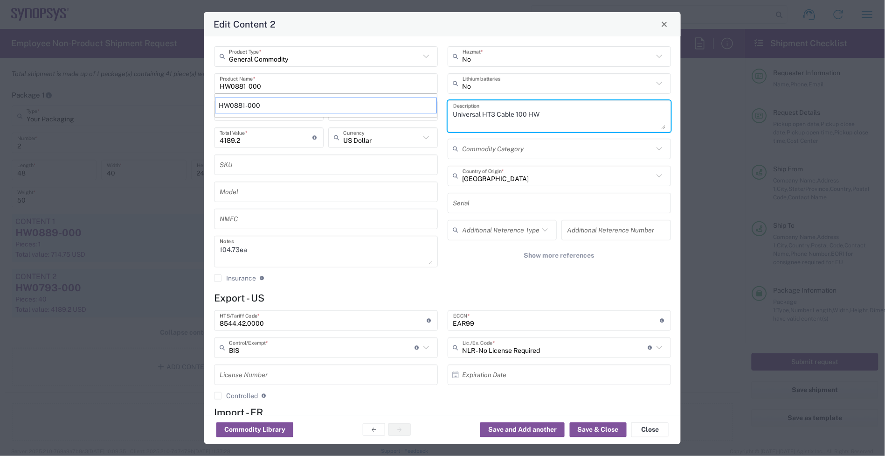
drag, startPoint x: 576, startPoint y: 115, endPoint x: 476, endPoint y: 115, distance: 100.3
click at [476, 115] on textarea "Universal HT3 Cable 100 HW" at bounding box center [559, 116] width 213 height 26
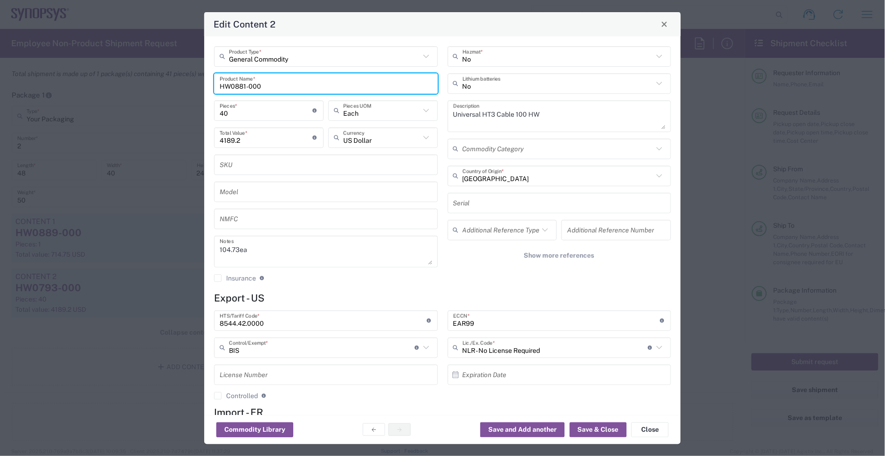
click at [341, 86] on input "HW0881-000" at bounding box center [326, 83] width 213 height 16
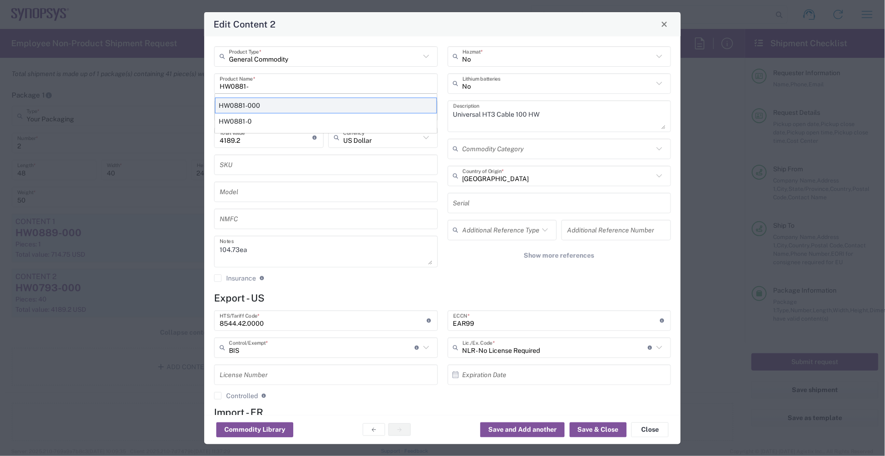
click at [315, 108] on div "HW0881-000" at bounding box center [326, 105] width 222 height 16
type input "HW0881-000"
type textarea "HW SA2 PCIE GEN5 HW"
type input "8473.30.0002"
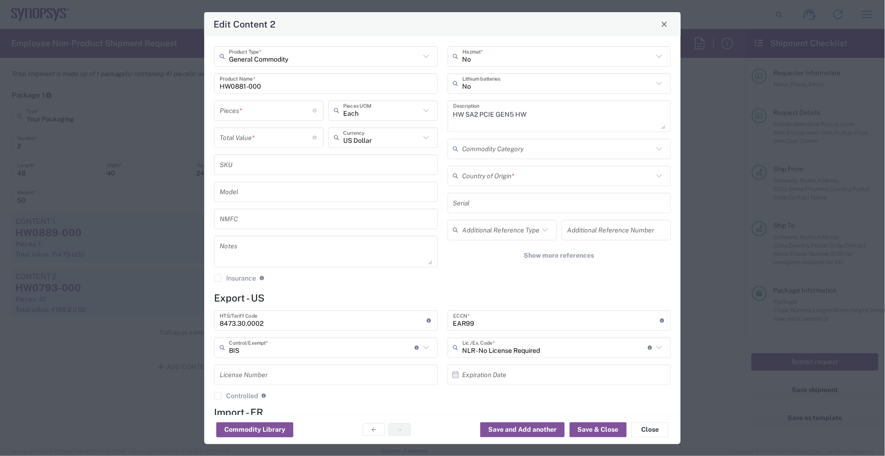
click at [304, 260] on textarea at bounding box center [326, 251] width 213 height 26
paste textarea "6,682.59"
type textarea "6,682.59"
click at [250, 139] on input "number" at bounding box center [266, 137] width 93 height 16
paste input "6682.59"
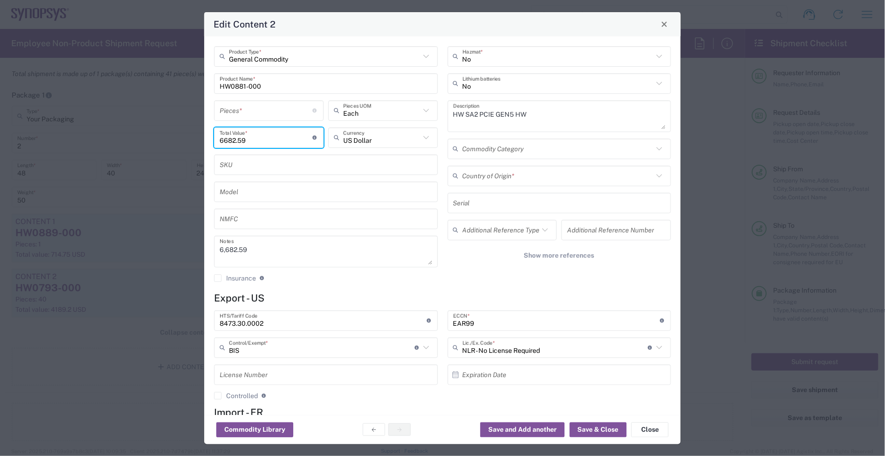
type input "6682.59"
click at [251, 108] on input "number" at bounding box center [266, 110] width 93 height 16
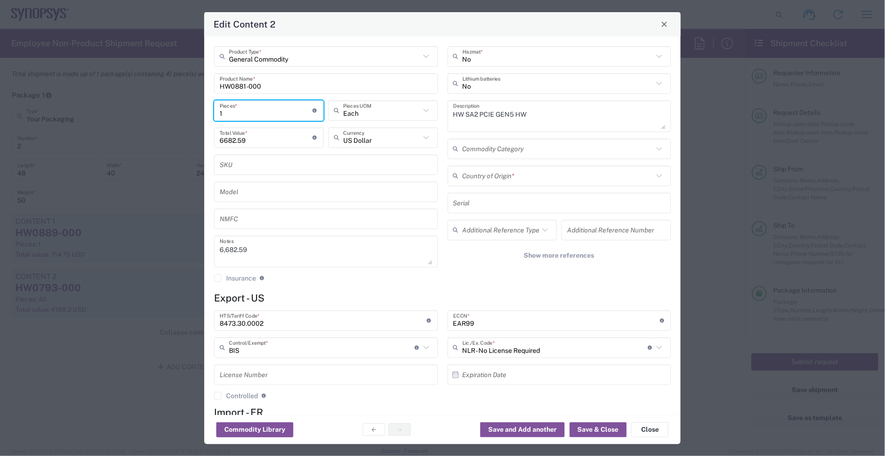
type input "1"
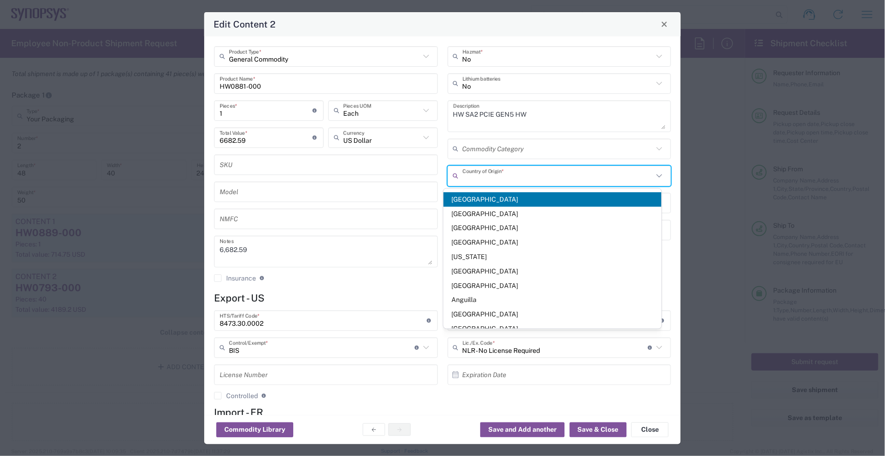
click at [522, 169] on input "text" at bounding box center [558, 175] width 191 height 16
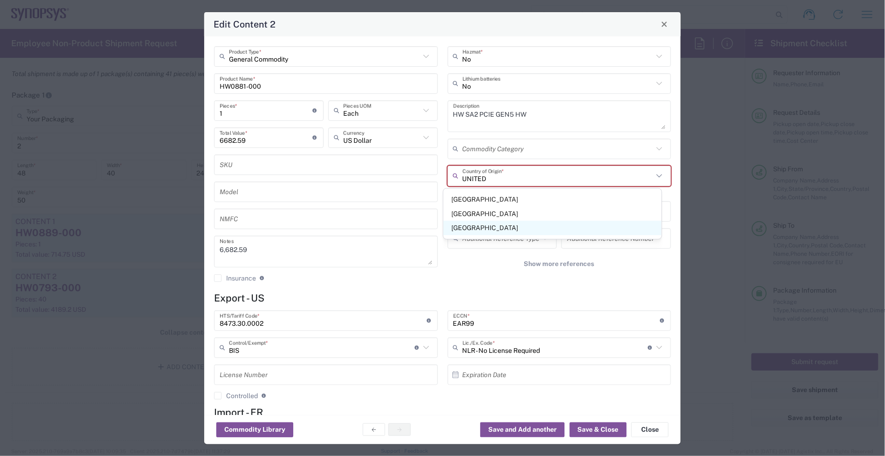
click at [507, 229] on span "United States" at bounding box center [553, 228] width 218 height 14
type input "United States"
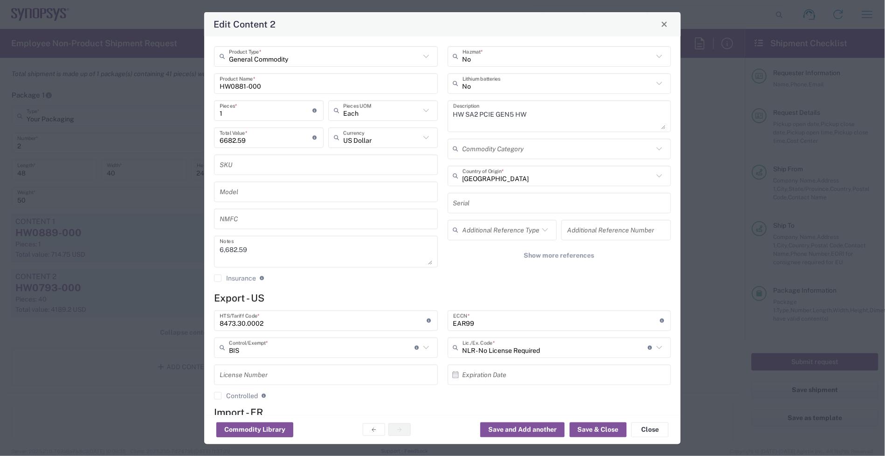
drag, startPoint x: 495, startPoint y: 324, endPoint x: 309, endPoint y: 327, distance: 186.6
click at [309, 327] on div "8473.30.0002 HTS/Tariff Code * Obtain HTS from vendor if product is purchased. …" at bounding box center [442, 358] width 467 height 96
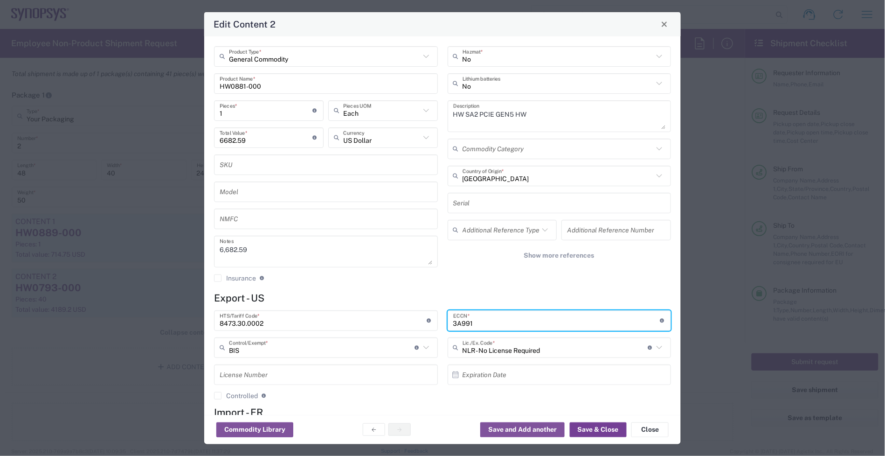
type input "3A991"
click at [598, 423] on button "Save & Close" at bounding box center [598, 429] width 57 height 15
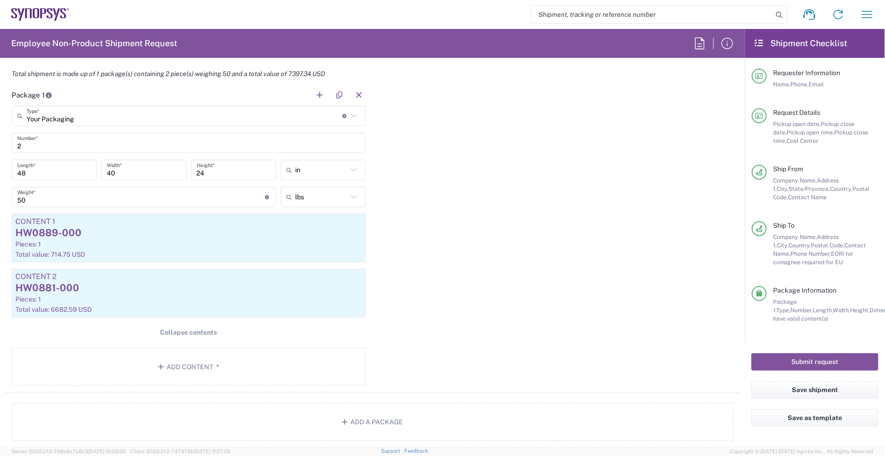
click at [559, 299] on div "Package 1 Your Packaging Type * Material used to package goods Your Packaging B…" at bounding box center [373, 238] width 736 height 308
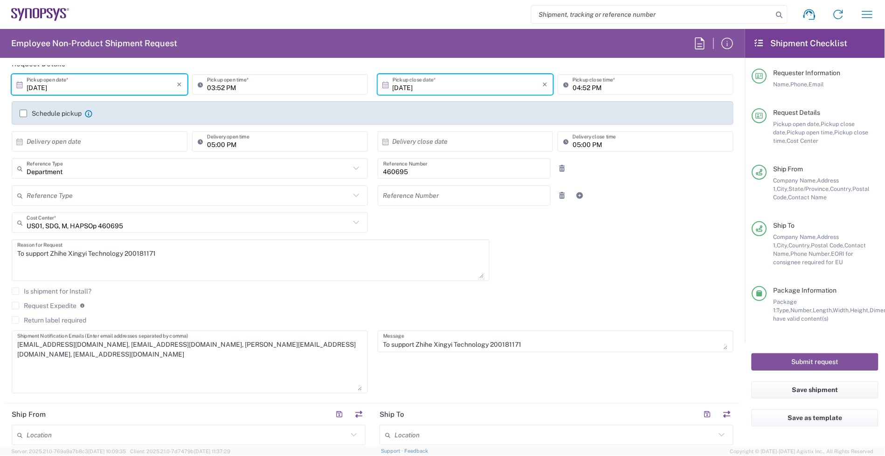
scroll to position [58, 0]
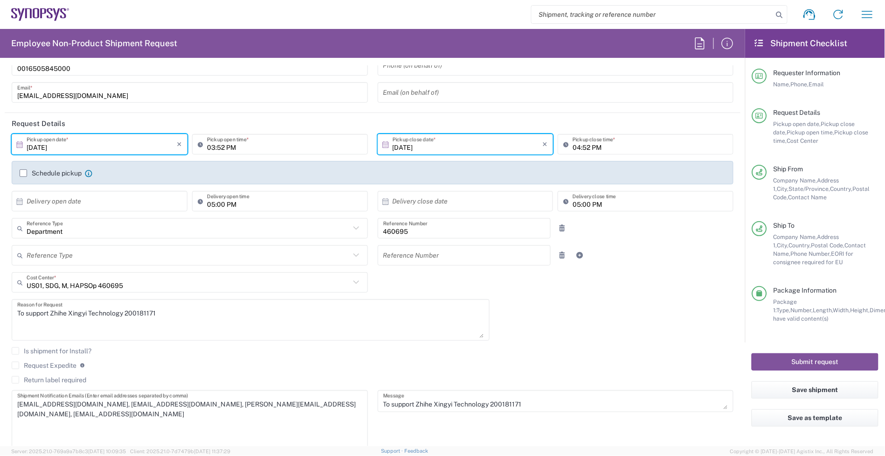
click at [73, 131] on header "Request Details" at bounding box center [373, 123] width 736 height 21
click at [48, 148] on input "10/14/2025" at bounding box center [102, 144] width 150 height 16
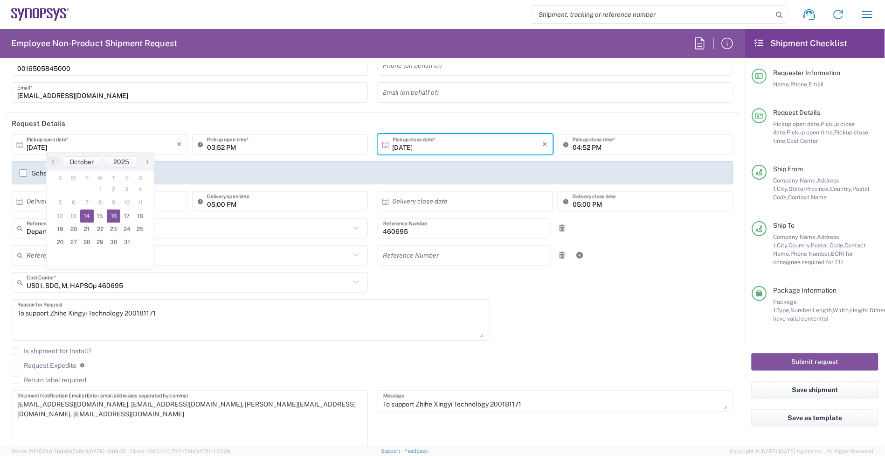
click at [117, 216] on span "16" at bounding box center [114, 215] width 14 height 13
type input "10/16/2025"
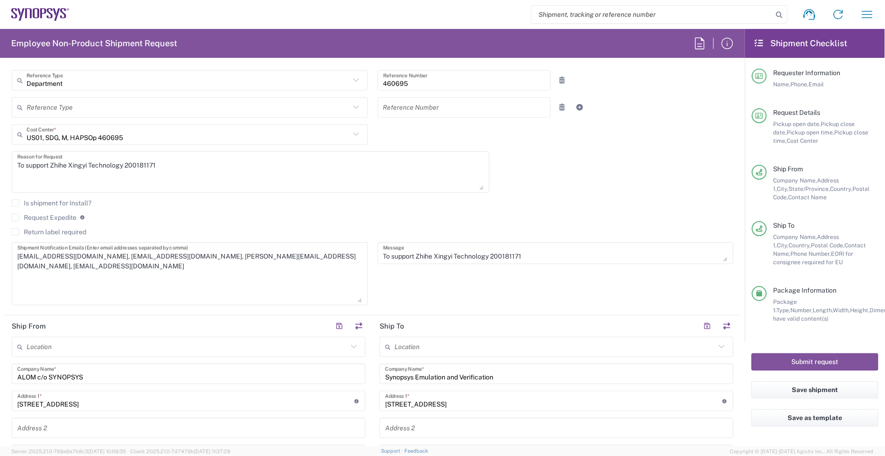
scroll to position [292, 0]
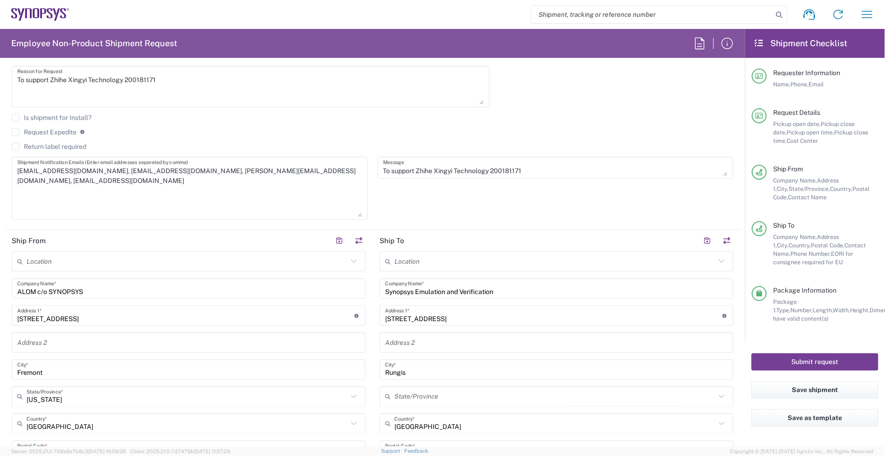
click at [830, 354] on button "Submit request" at bounding box center [815, 361] width 127 height 17
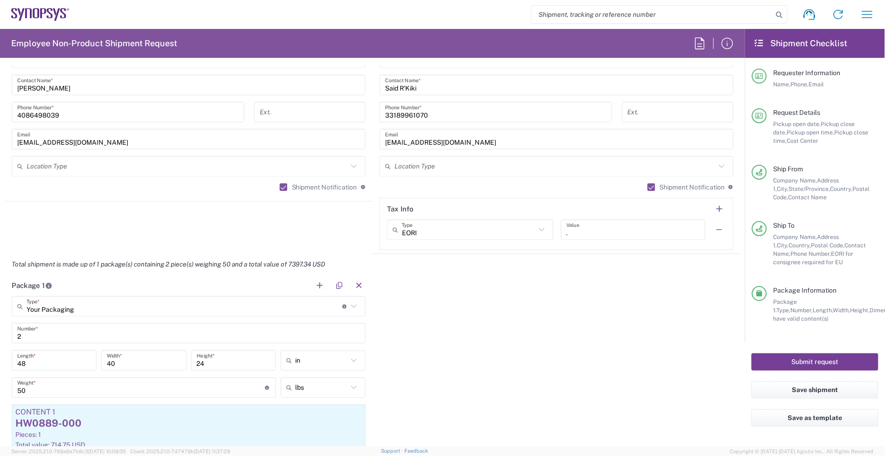
scroll to position [700, 0]
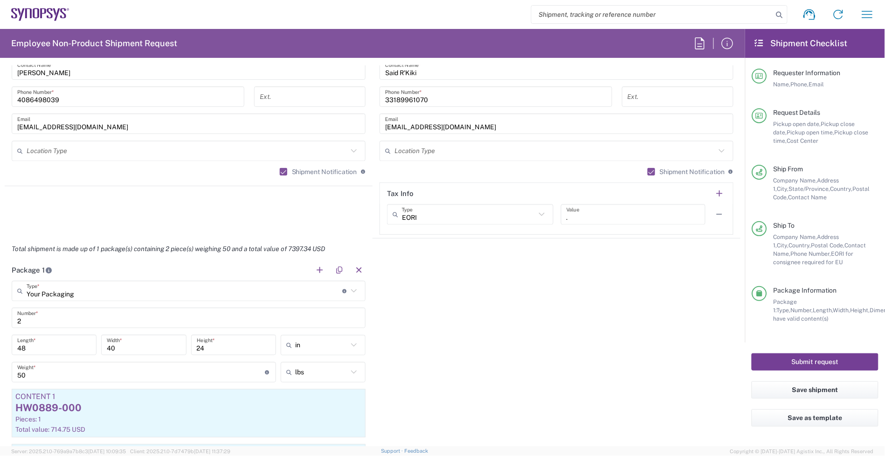
click at [776, 357] on button "Submit request" at bounding box center [815, 361] width 127 height 17
click at [670, 337] on div "Package 1 Your Packaging Type * Material used to package goods Your Packaging B…" at bounding box center [373, 413] width 736 height 308
click at [819, 392] on button "Save shipment" at bounding box center [815, 389] width 127 height 17
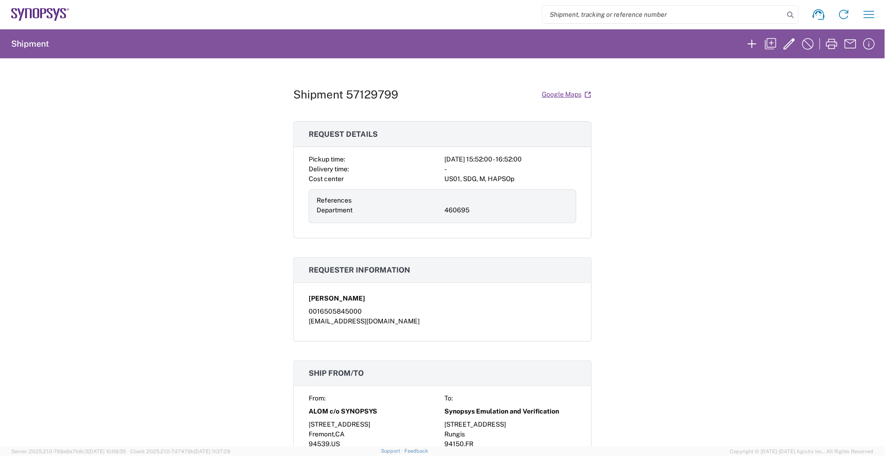
click at [375, 83] on div "Shipment 57129799 Google Maps Request details Pickup time: 2025-10-16 15:52:00 …" at bounding box center [442, 252] width 299 height 388
click at [368, 93] on h1 "Shipment 57129799" at bounding box center [345, 95] width 105 height 14
copy h1 "57129799"
